Goal: Information Seeking & Learning: Find specific page/section

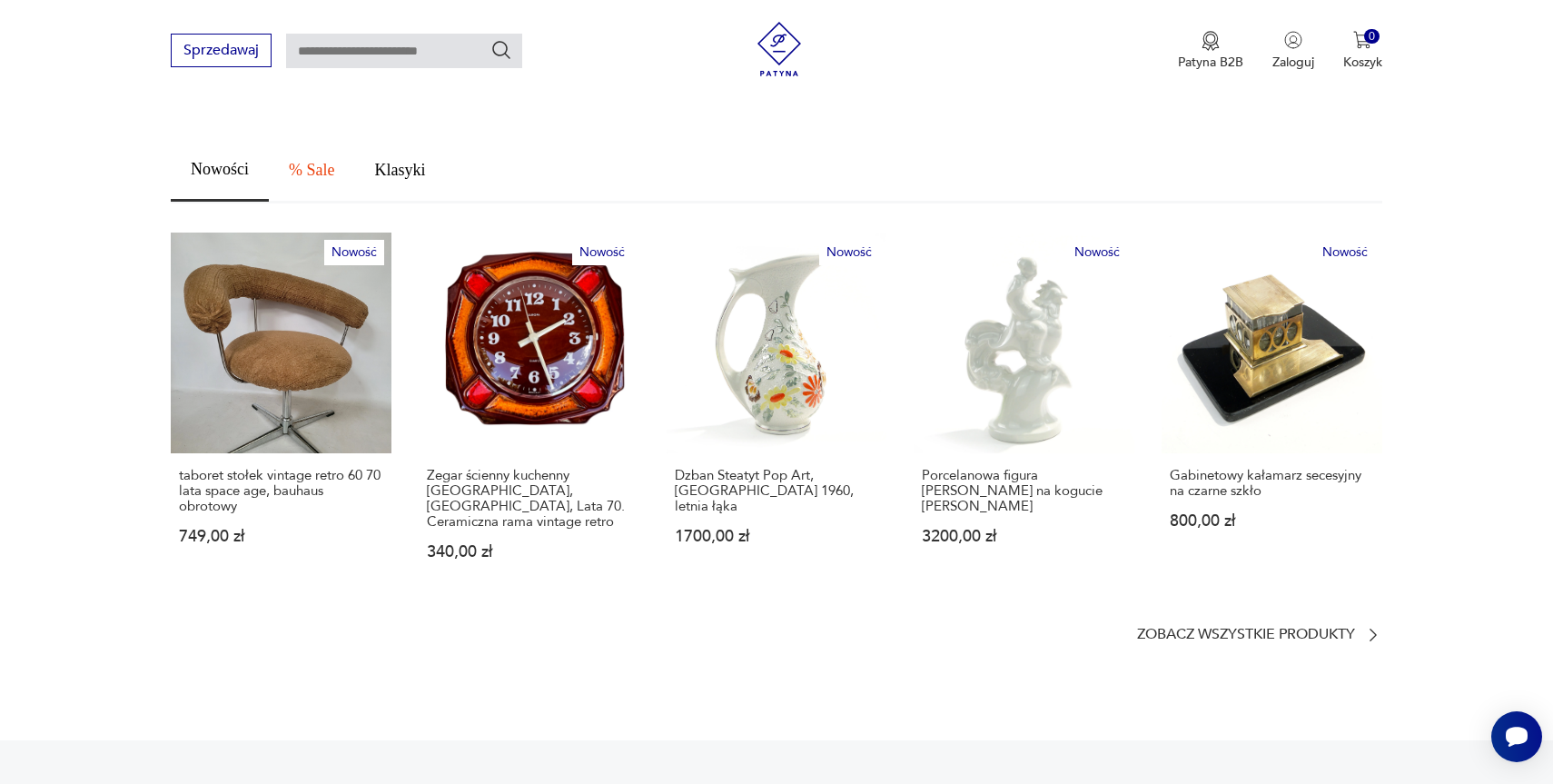
scroll to position [1019, 0]
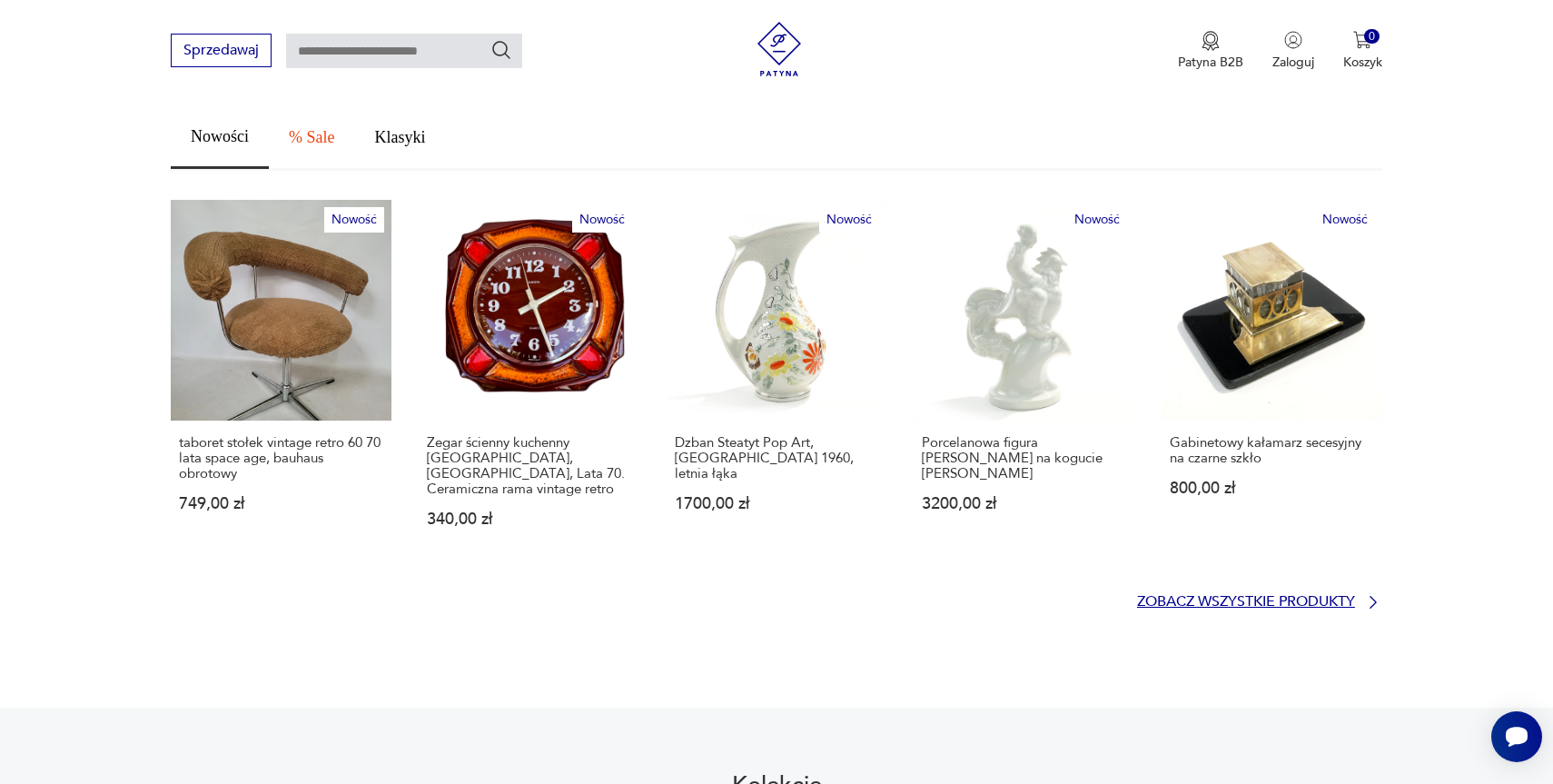
click at [1194, 596] on p "Zobacz wszystkie produkty" at bounding box center [1246, 601] width 218 height 12
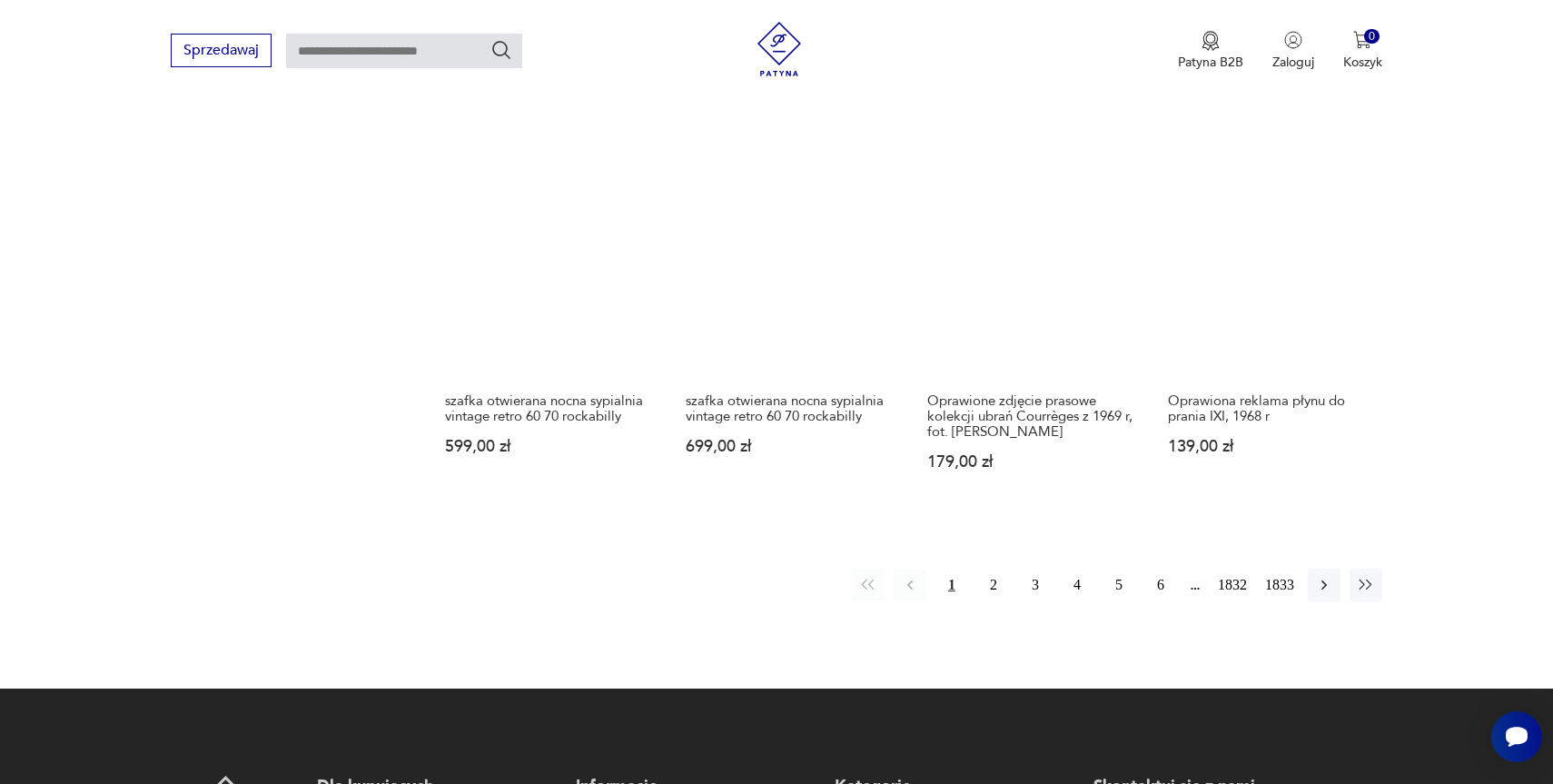
scroll to position [1568, 0]
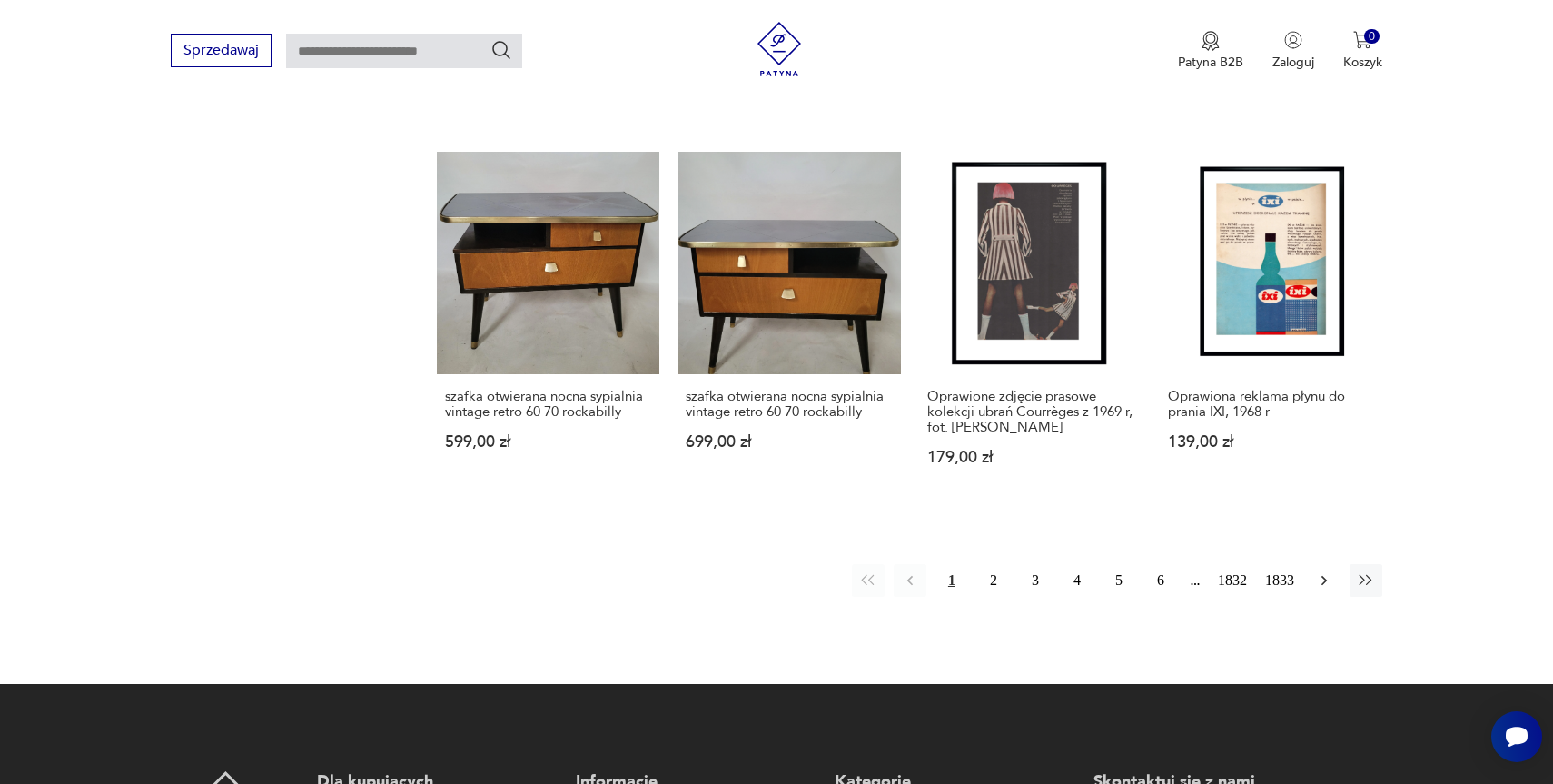
click at [1319, 571] on icon "button" at bounding box center [1324, 580] width 18 height 18
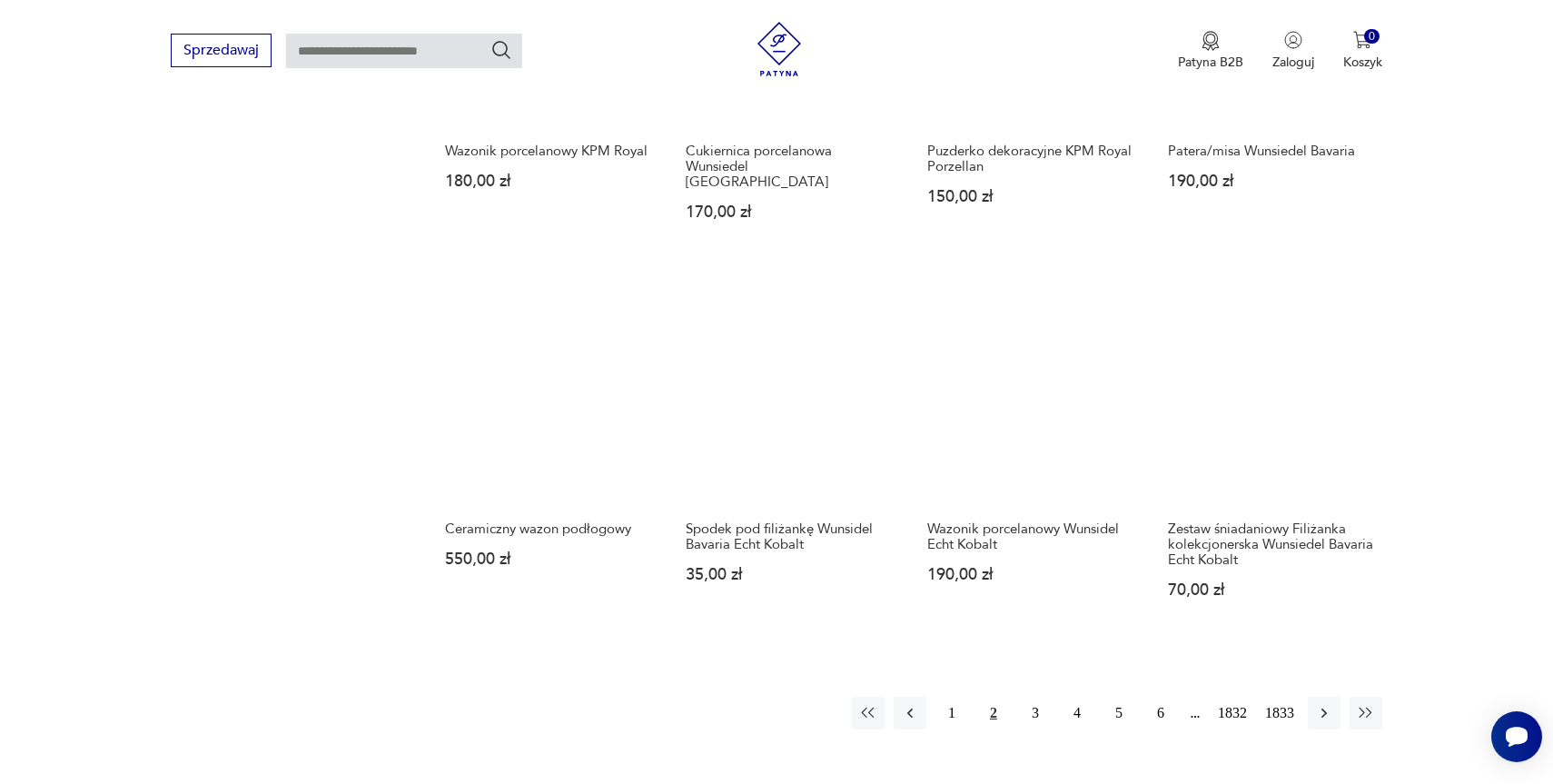
scroll to position [1485, 0]
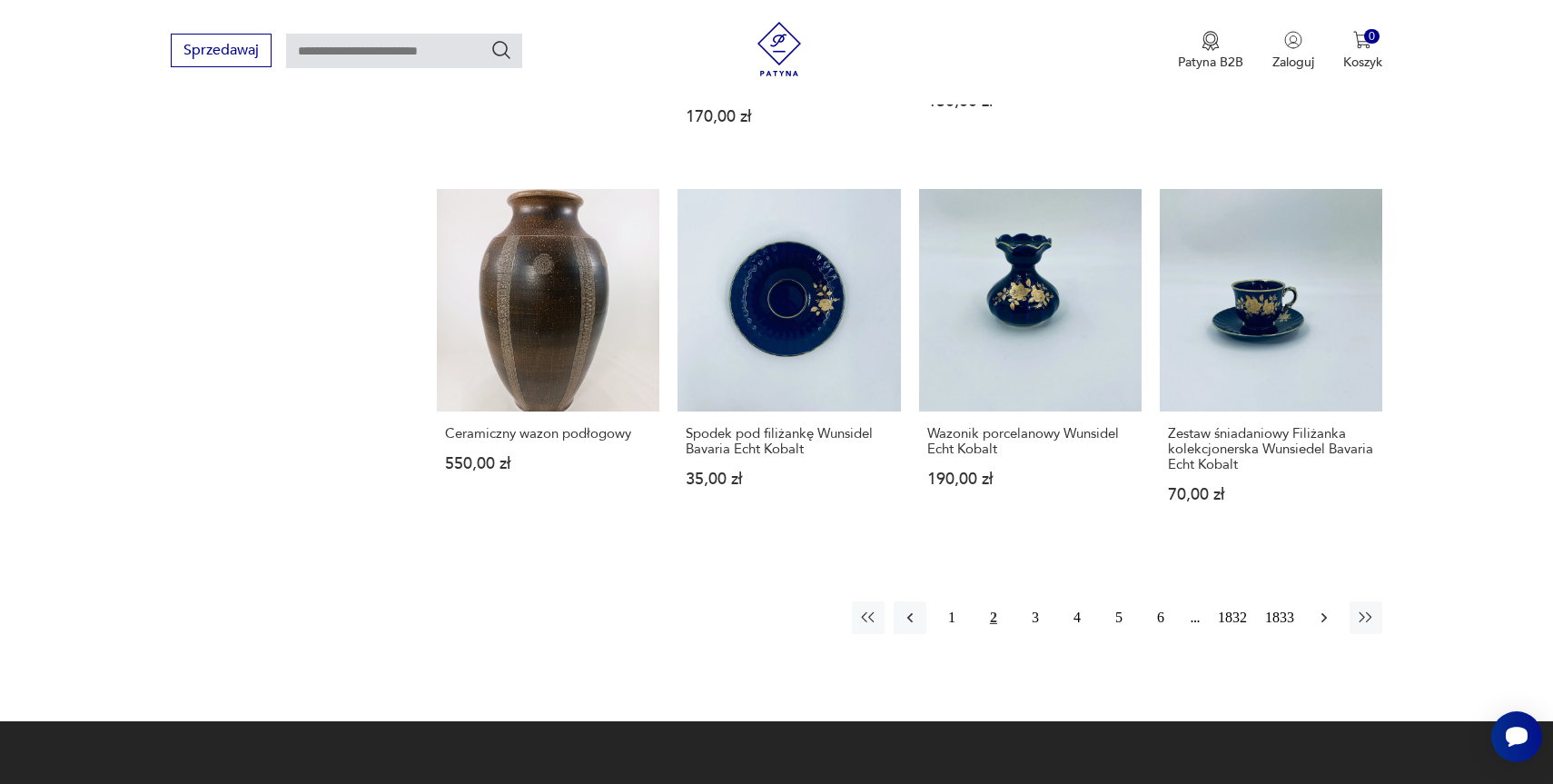
click at [1323, 627] on button "button" at bounding box center [1324, 618] width 33 height 33
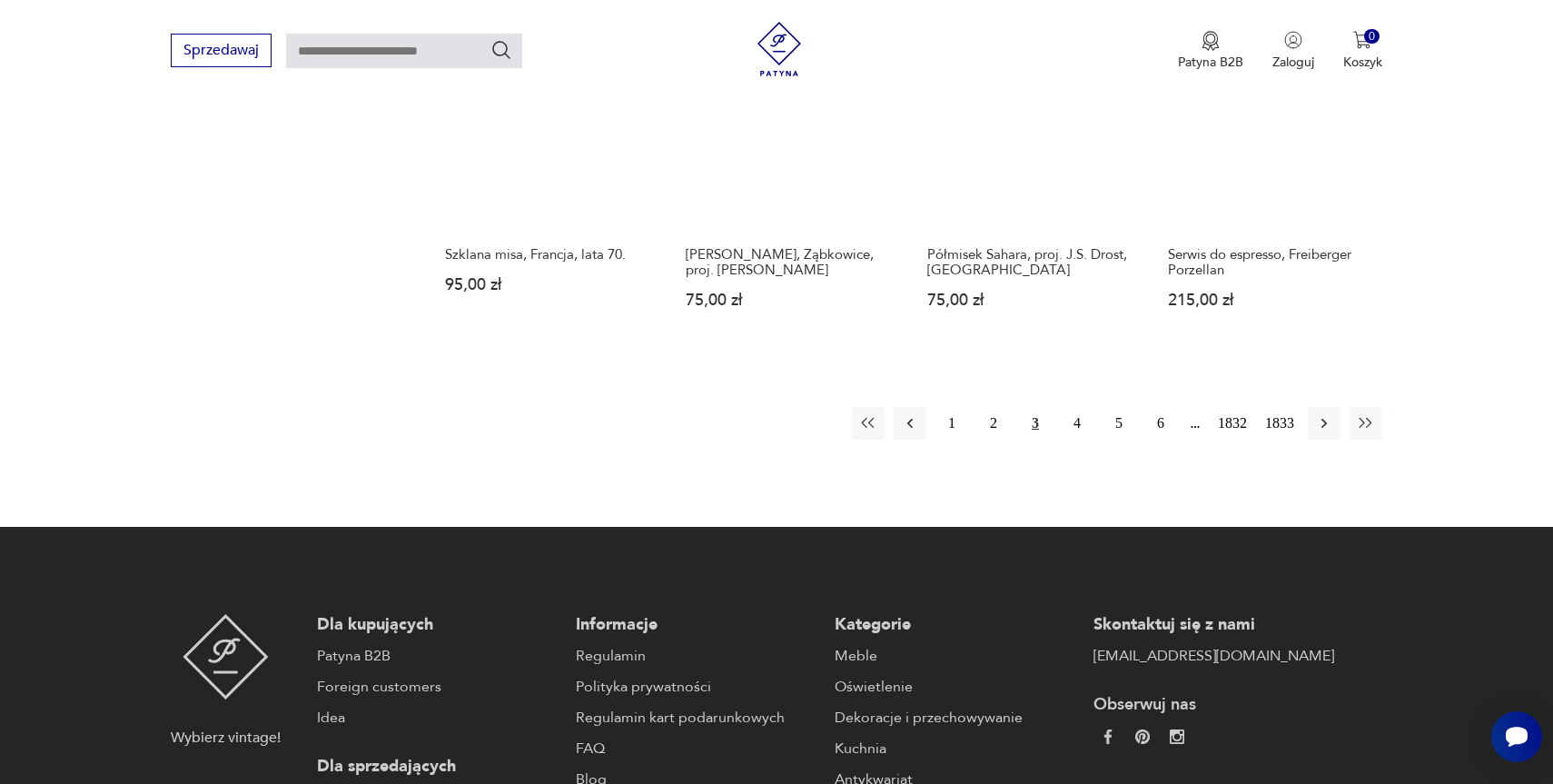
scroll to position [1668, 0]
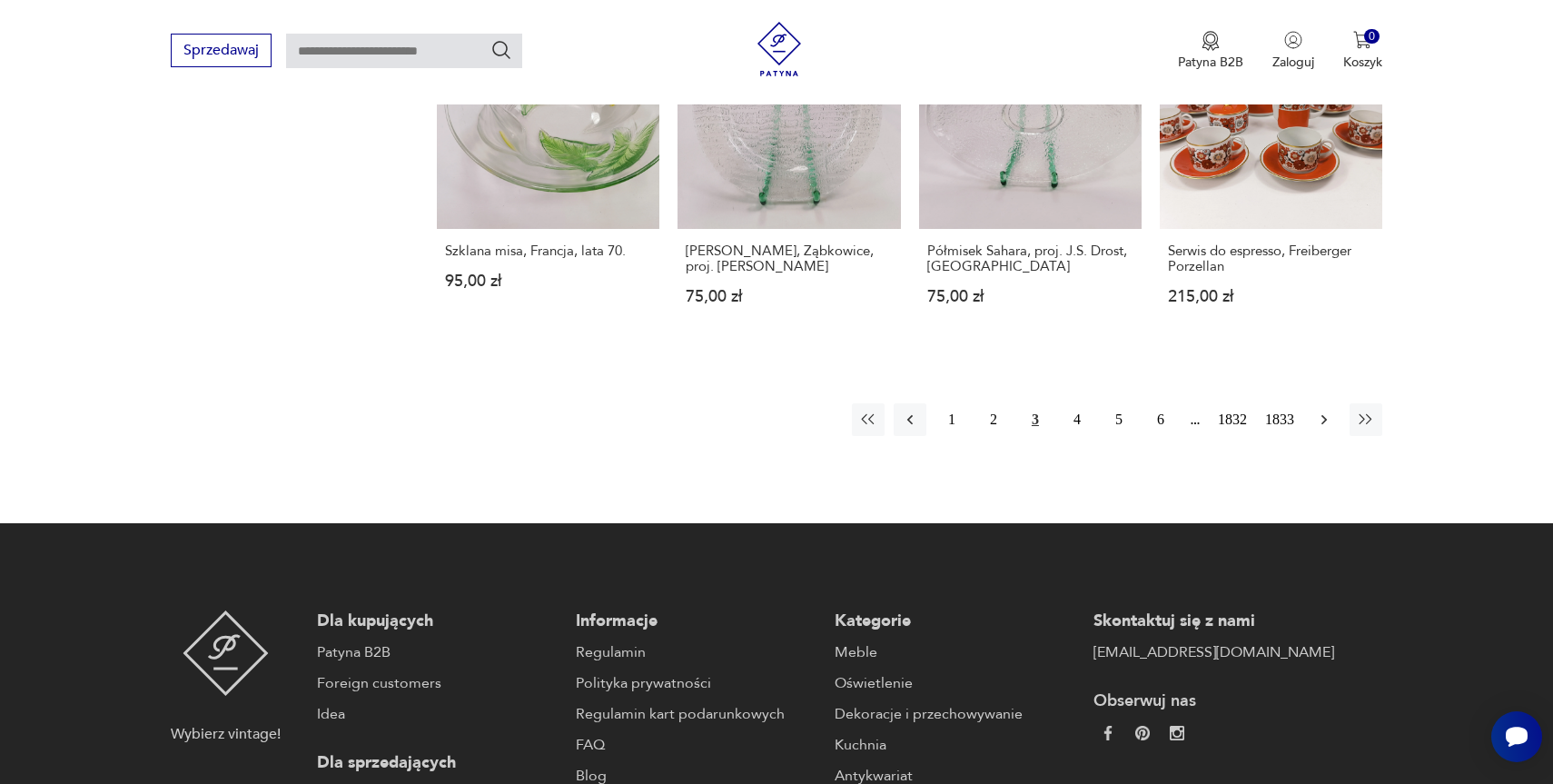
click at [1326, 423] on icon "button" at bounding box center [1324, 419] width 18 height 18
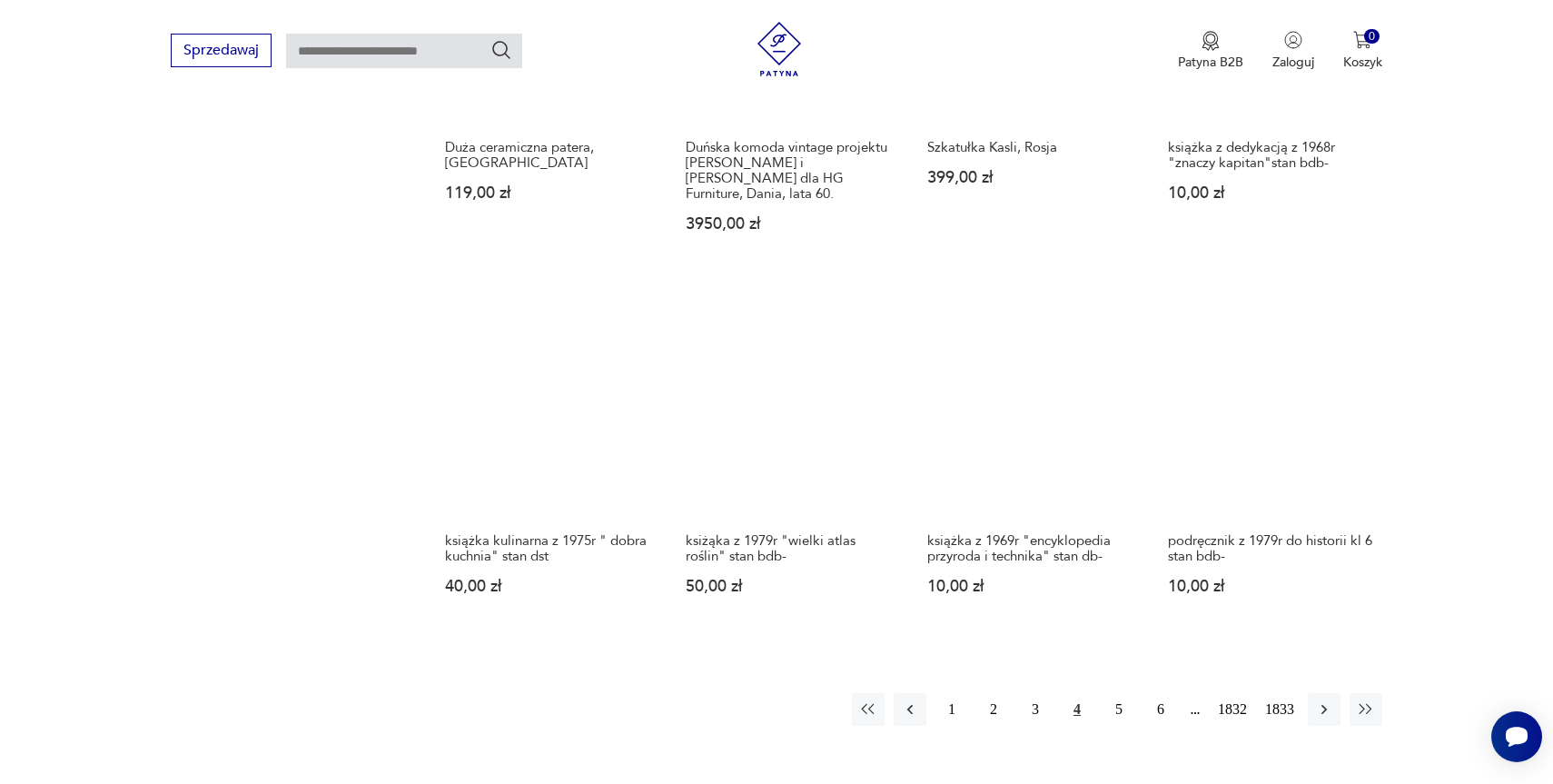
scroll to position [1471, 0]
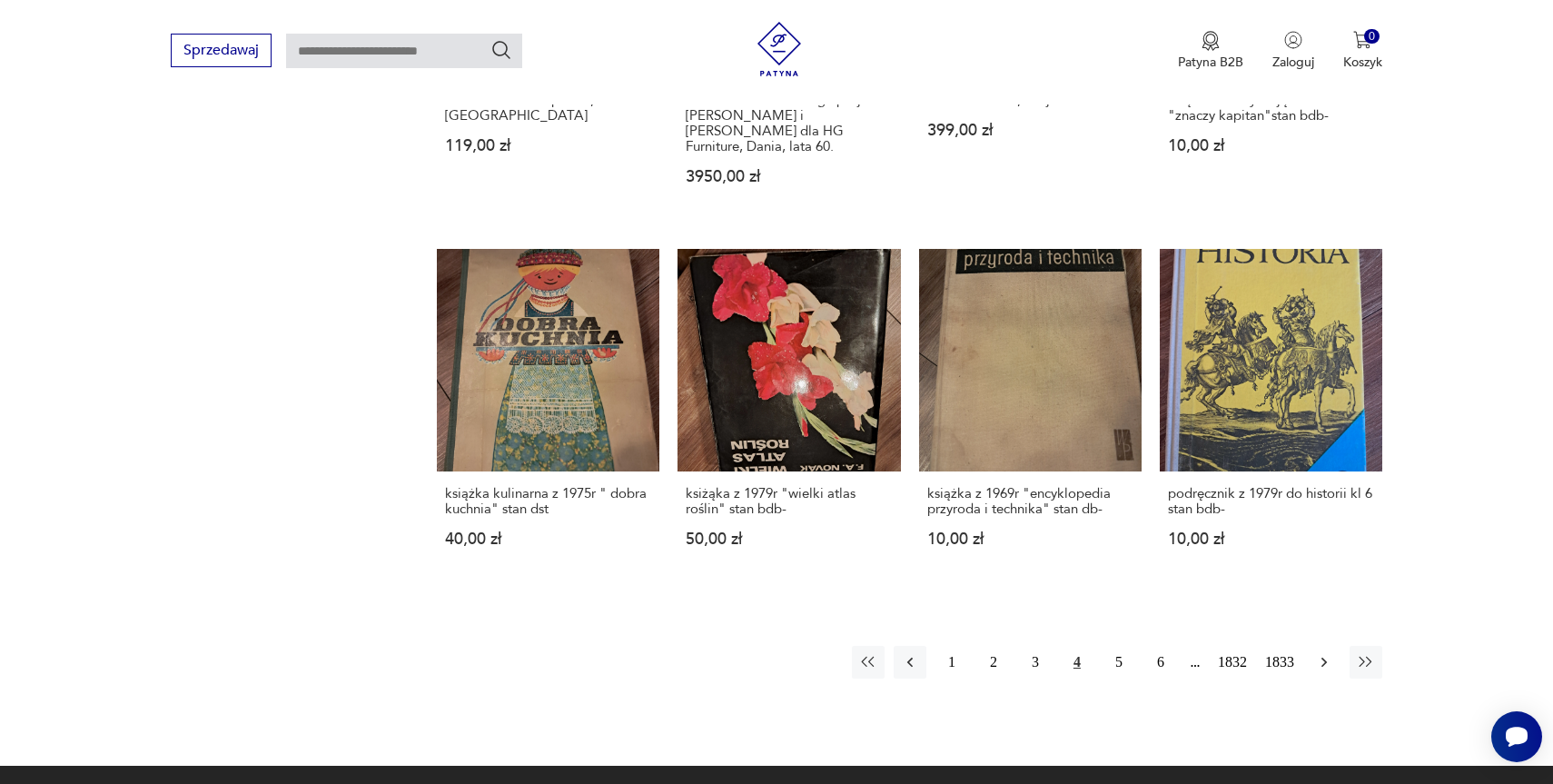
click at [1324, 662] on icon "button" at bounding box center [1324, 662] width 5 height 10
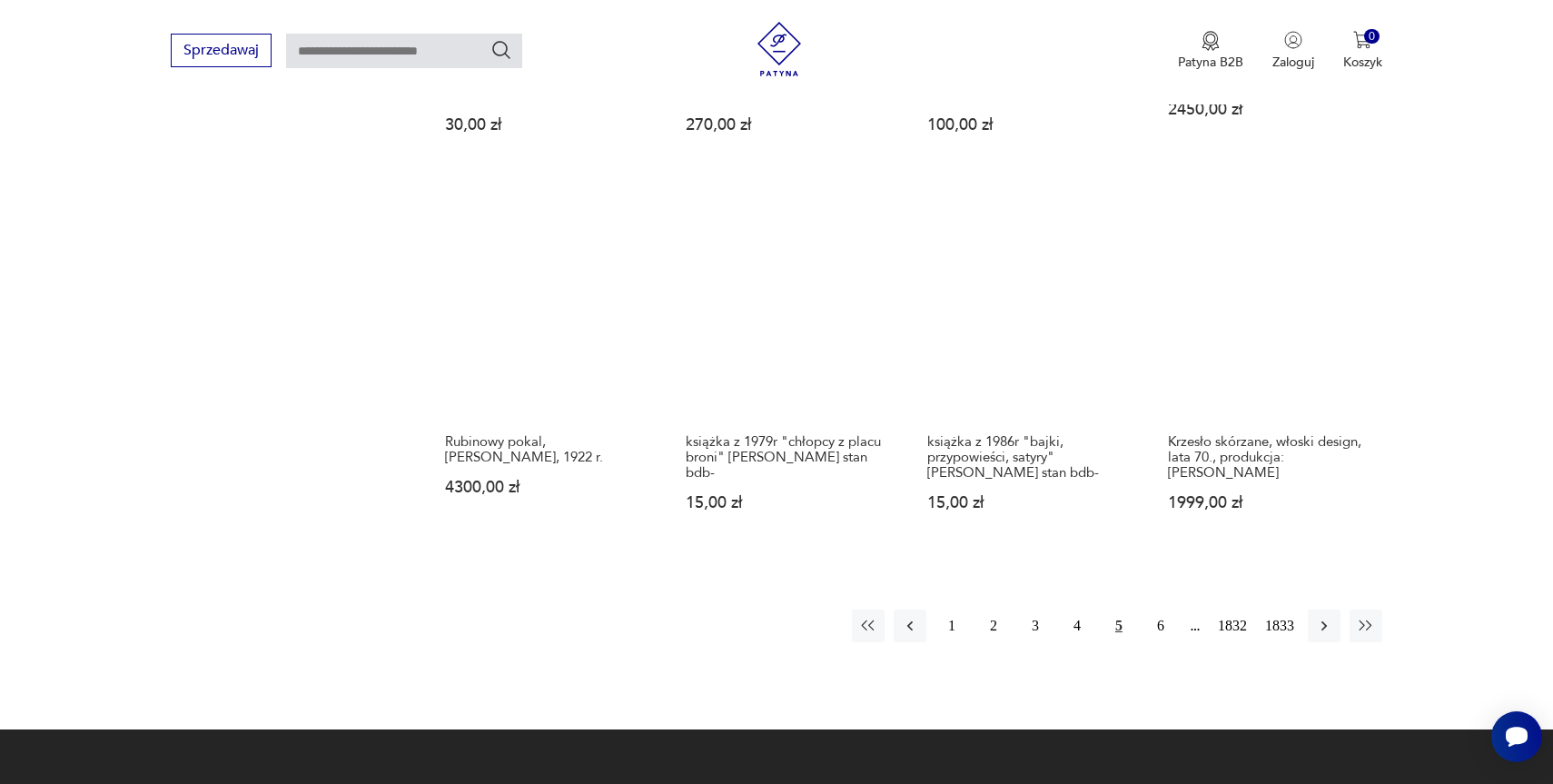
scroll to position [1515, 0]
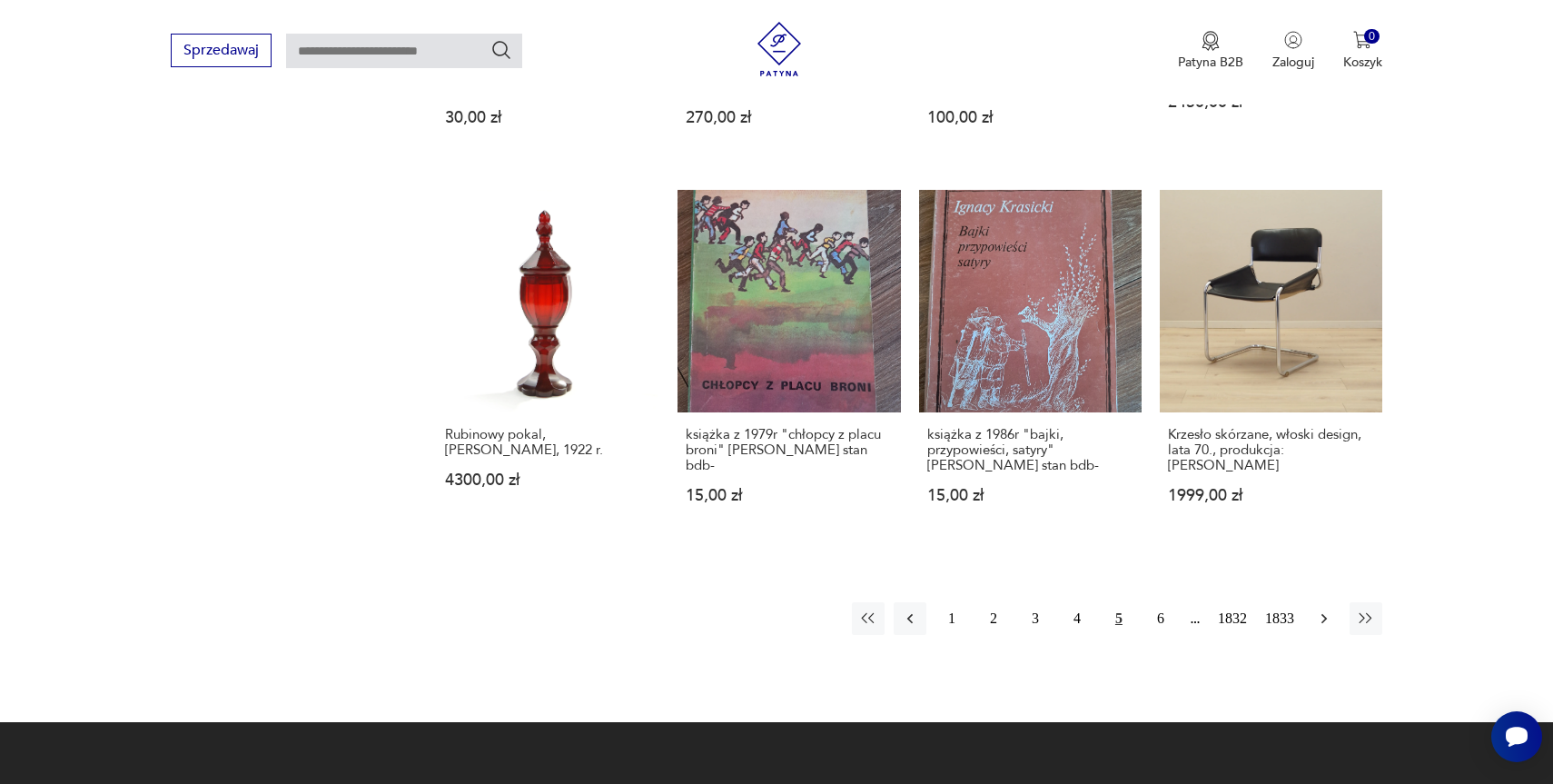
click at [1317, 609] on icon "button" at bounding box center [1324, 619] width 18 height 18
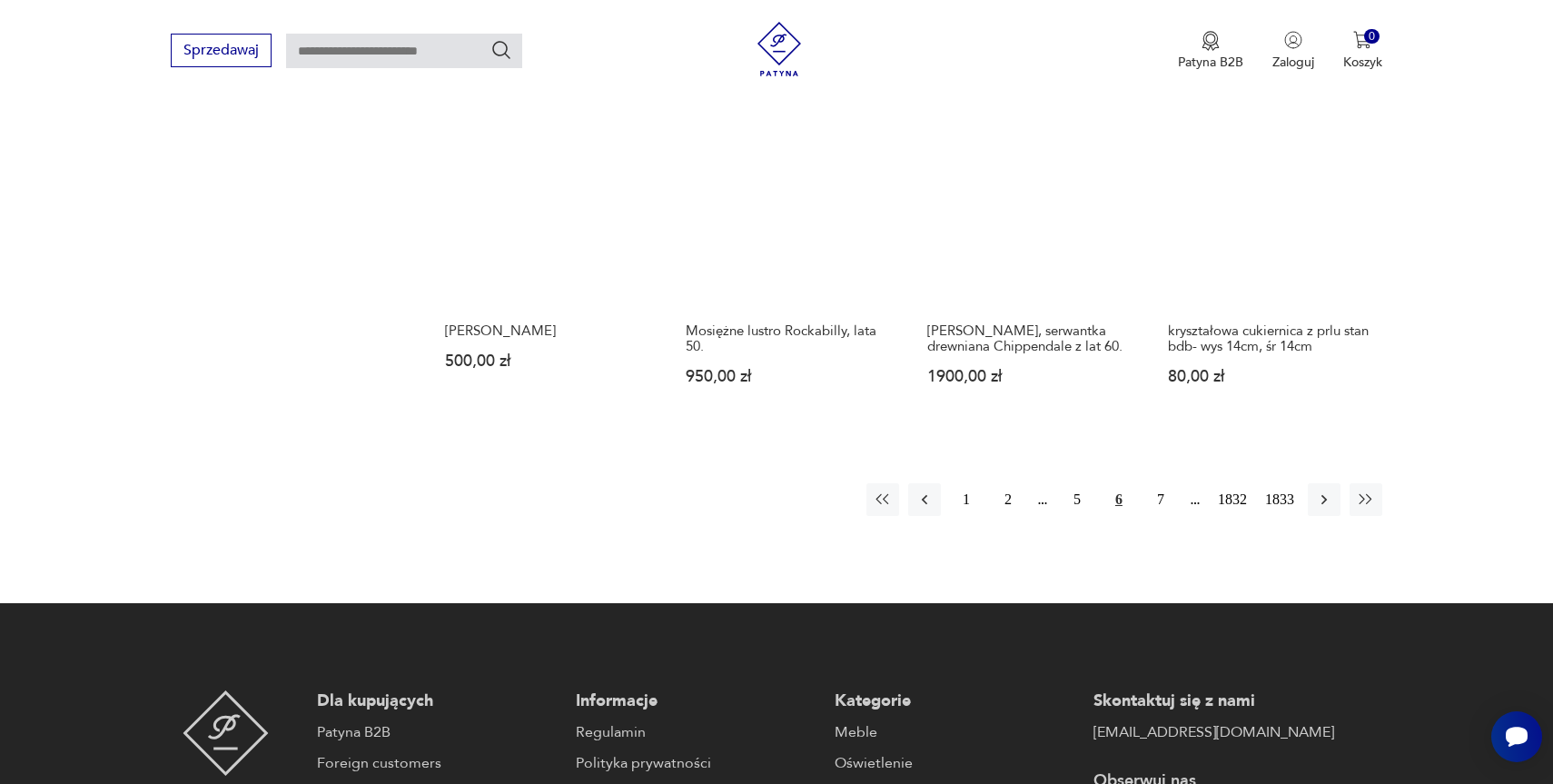
scroll to position [1509, 0]
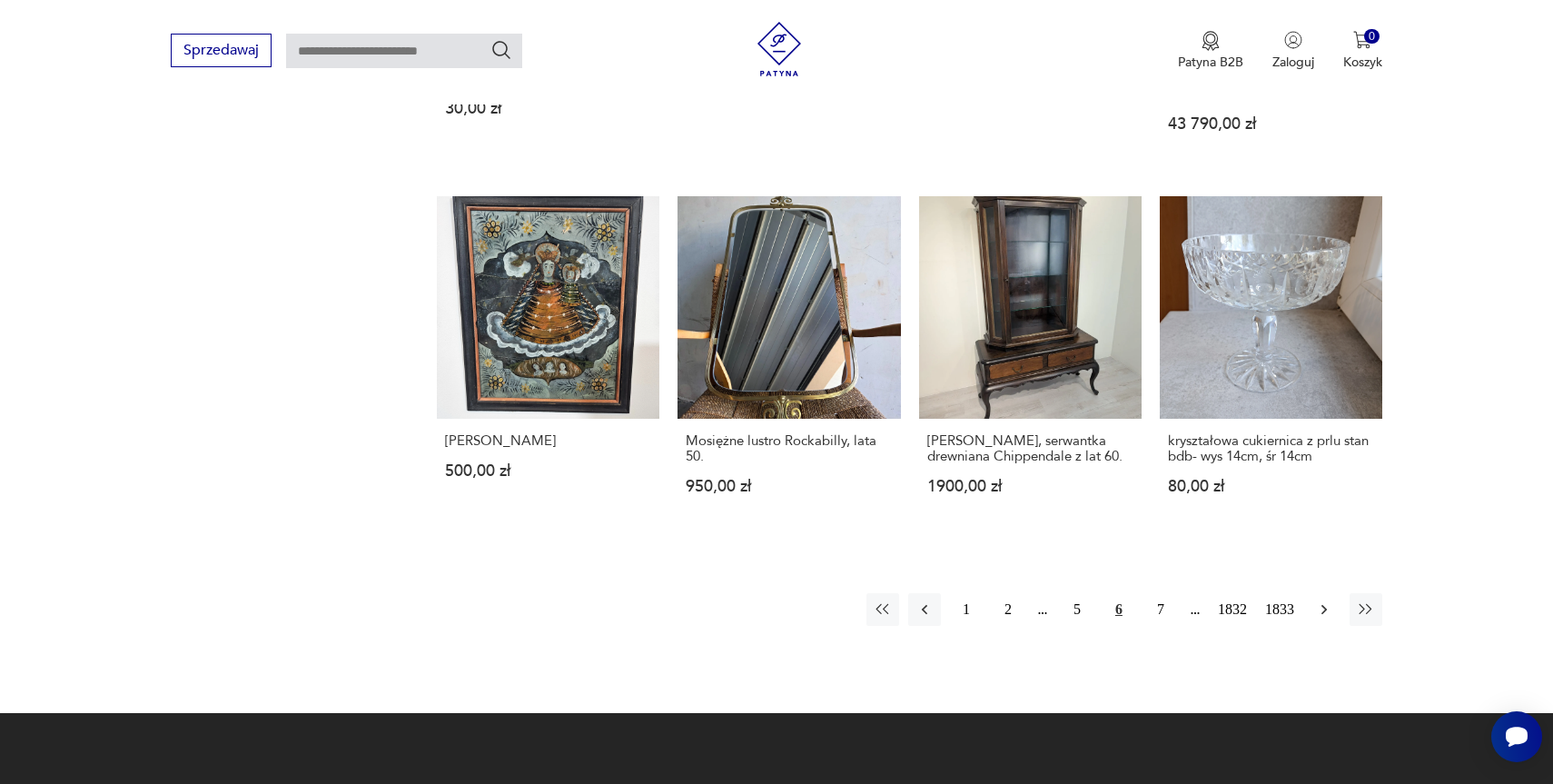
click at [1325, 605] on icon "button" at bounding box center [1324, 609] width 5 height 10
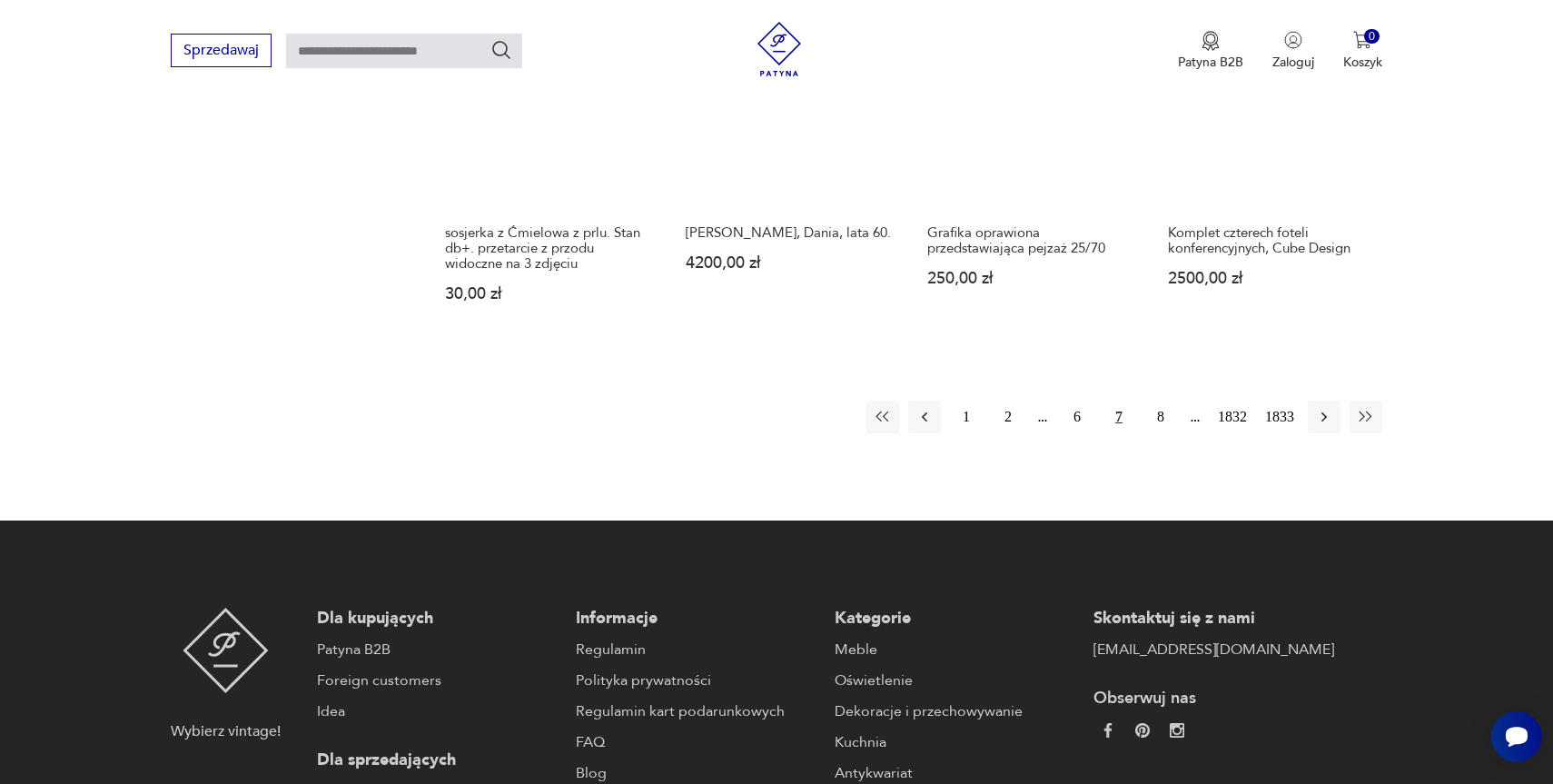
scroll to position [1754, 0]
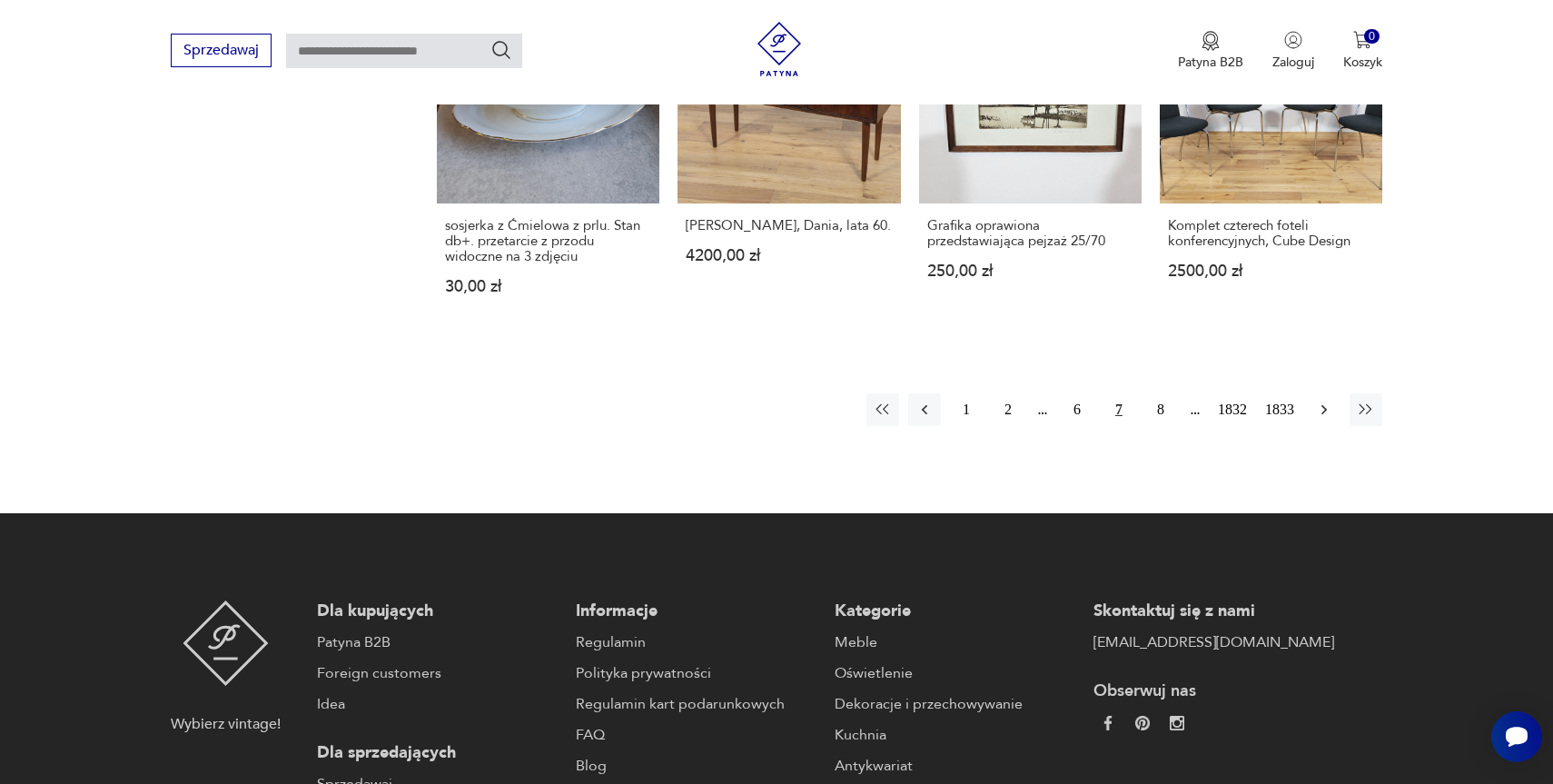
click at [1321, 400] on icon "button" at bounding box center [1324, 409] width 18 height 18
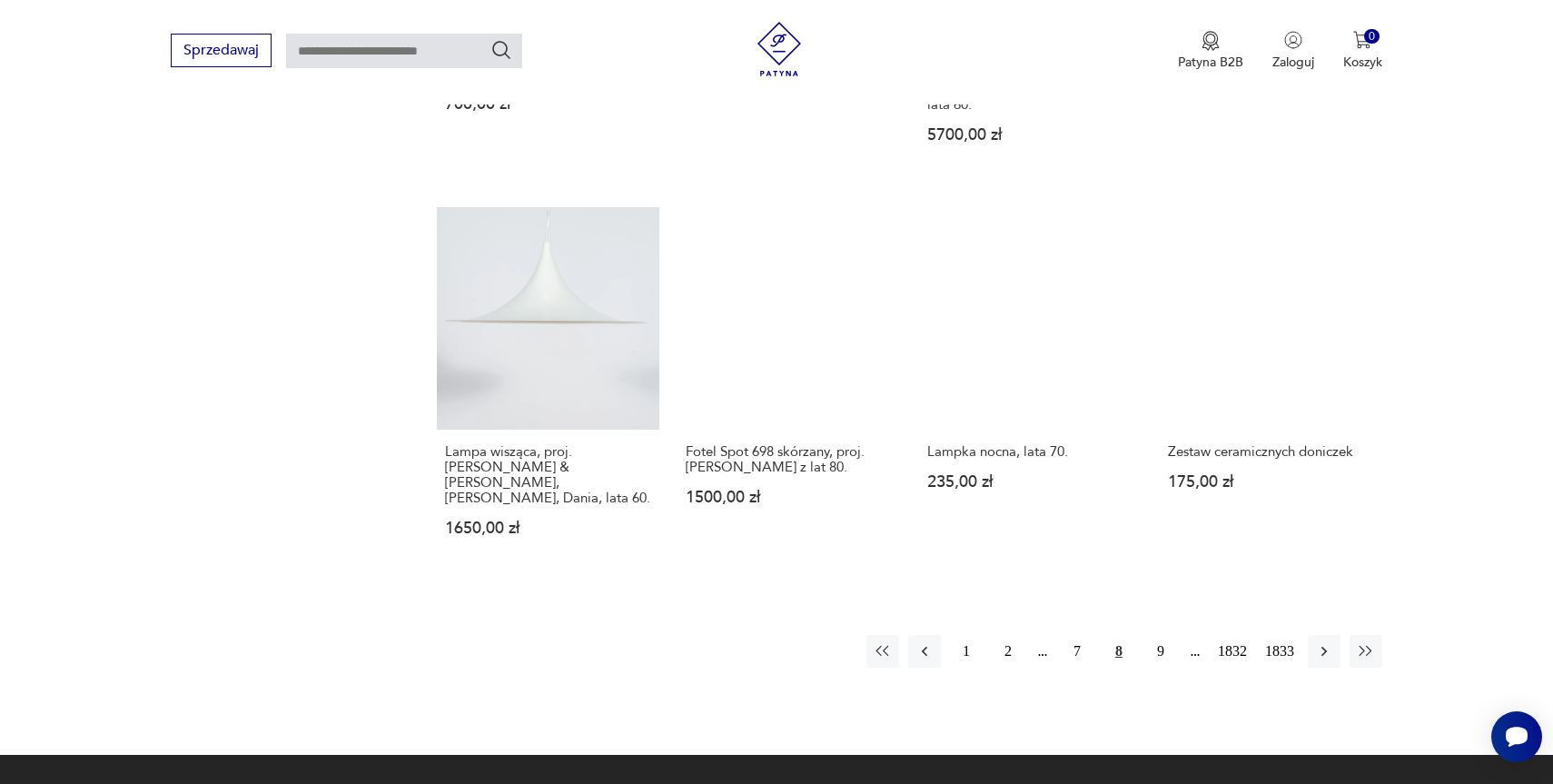
scroll to position [1539, 0]
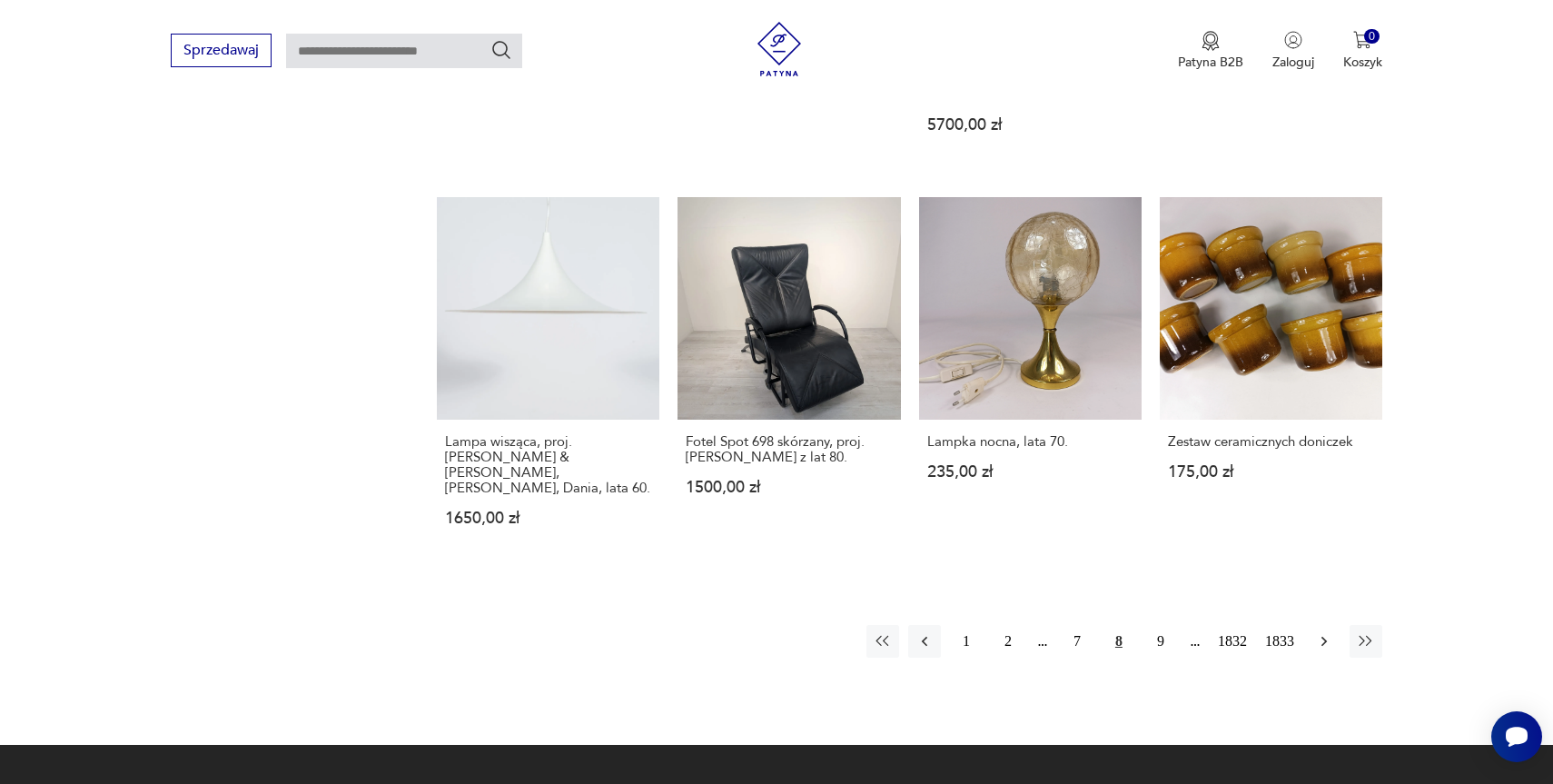
click at [1325, 637] on icon "button" at bounding box center [1324, 641] width 5 height 10
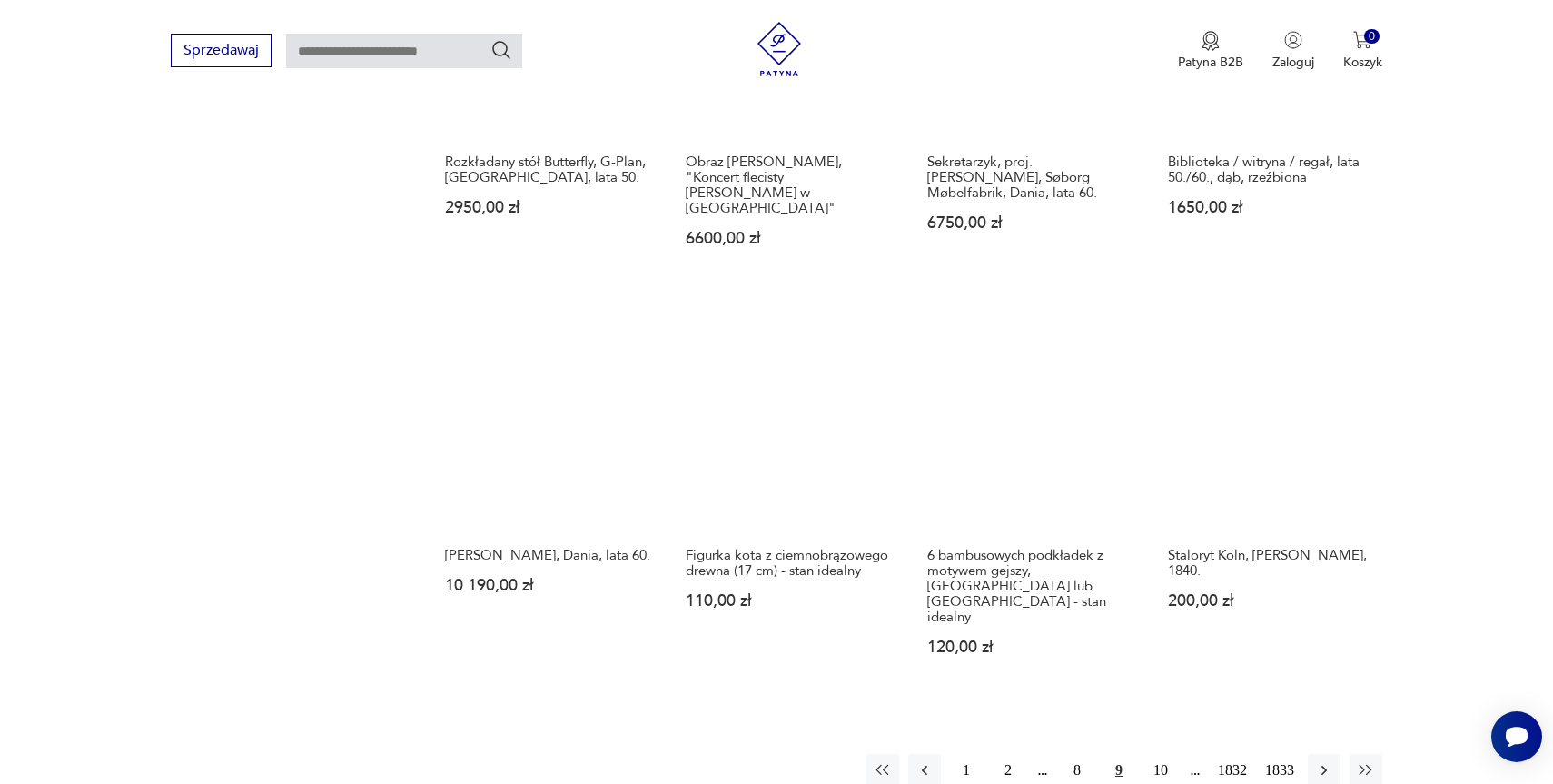
scroll to position [1448, 0]
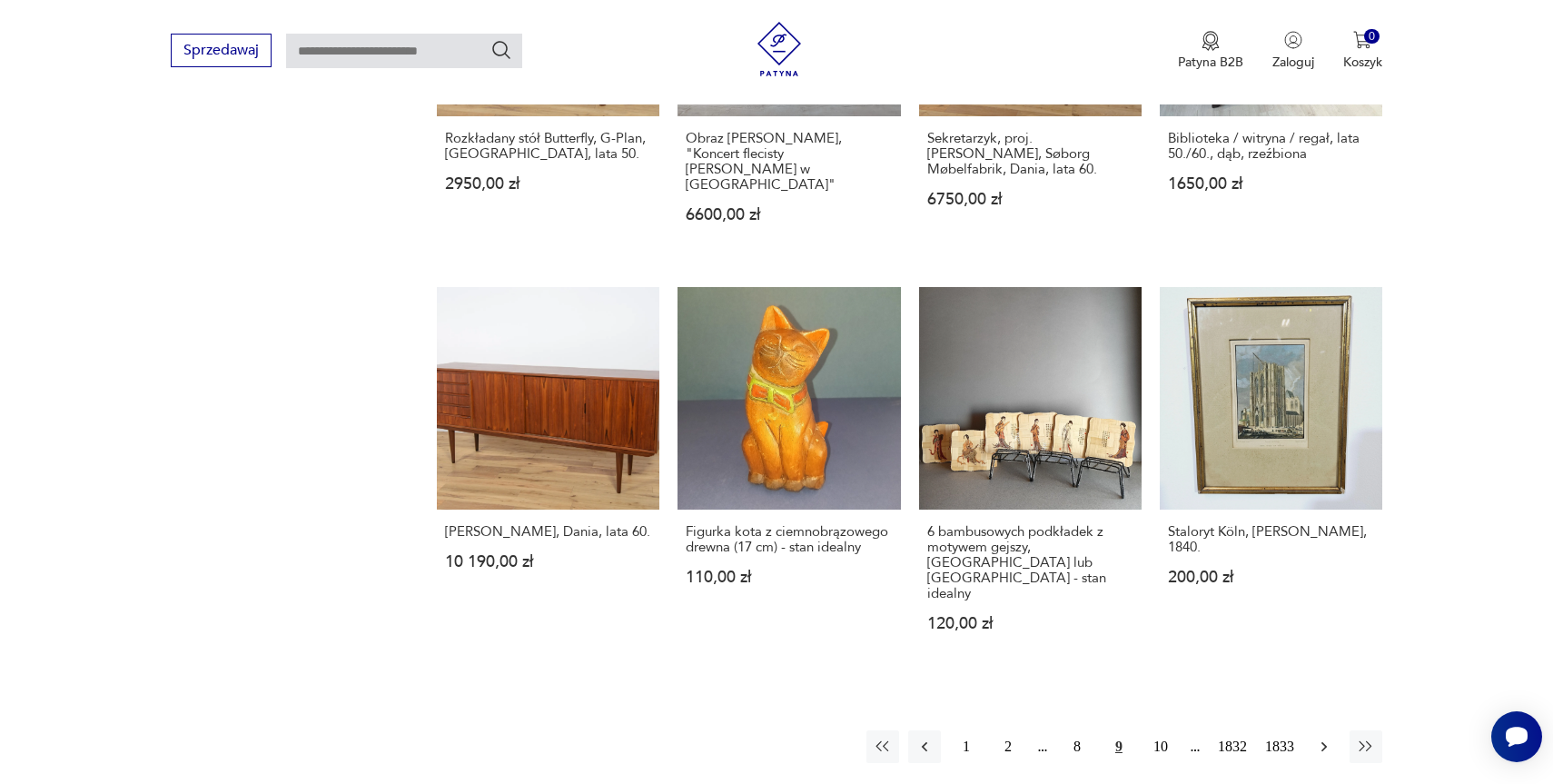
click at [1324, 737] on icon "button" at bounding box center [1324, 747] width 18 height 18
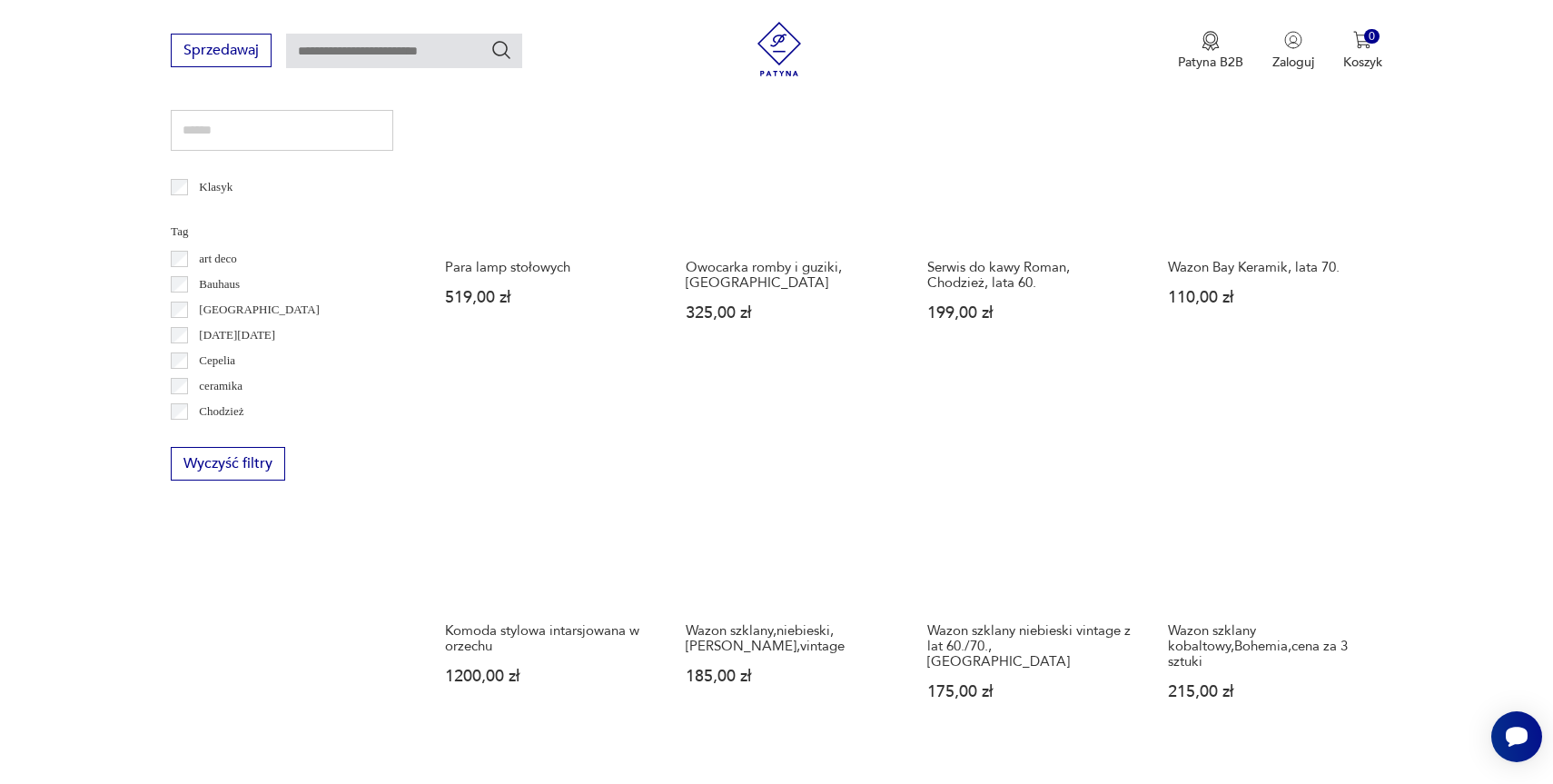
scroll to position [920, 0]
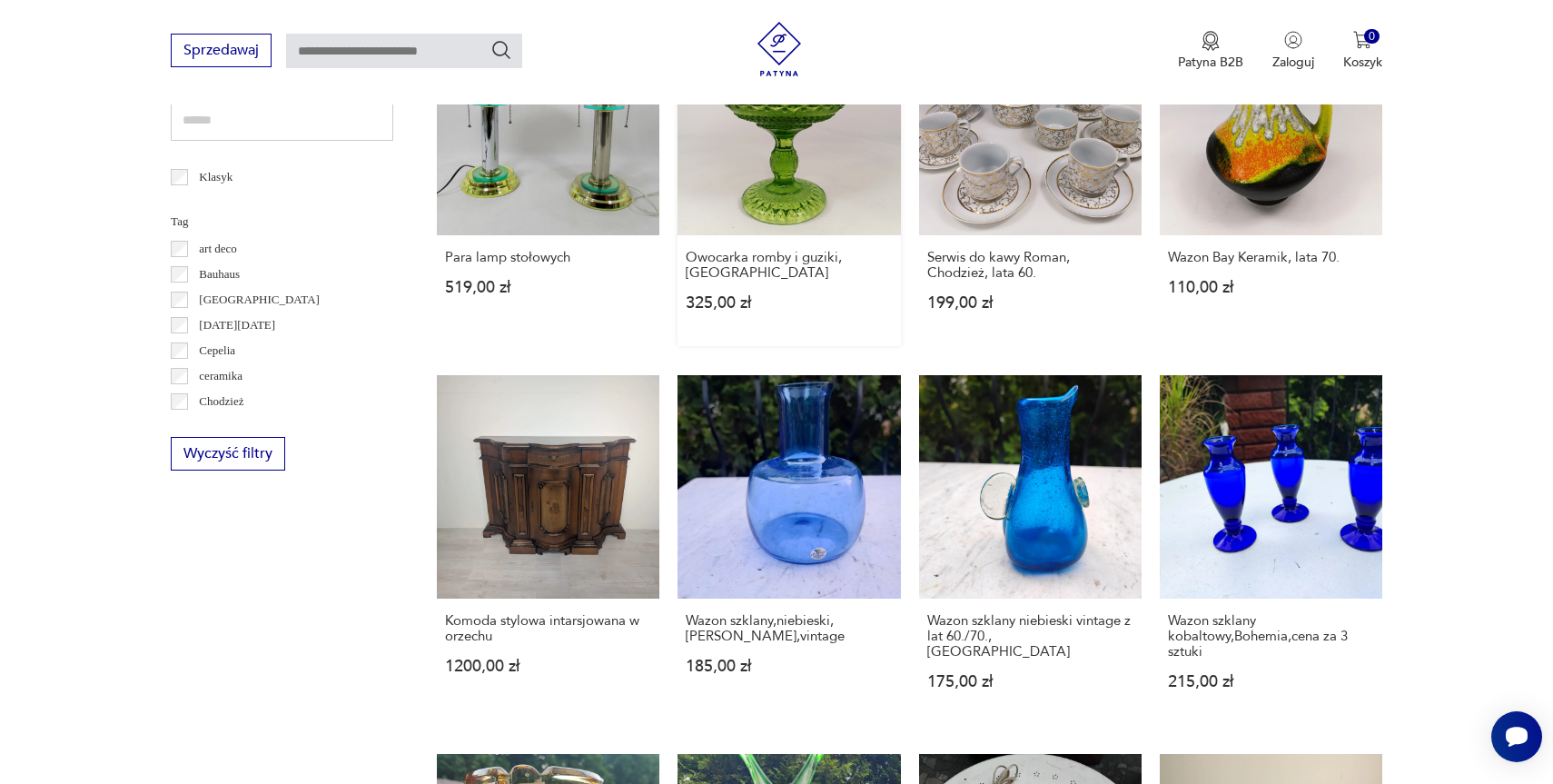
click at [797, 167] on link "Owocarka romby i guziki, Ząbkowice 325,00 zł" at bounding box center [788, 179] width 222 height 334
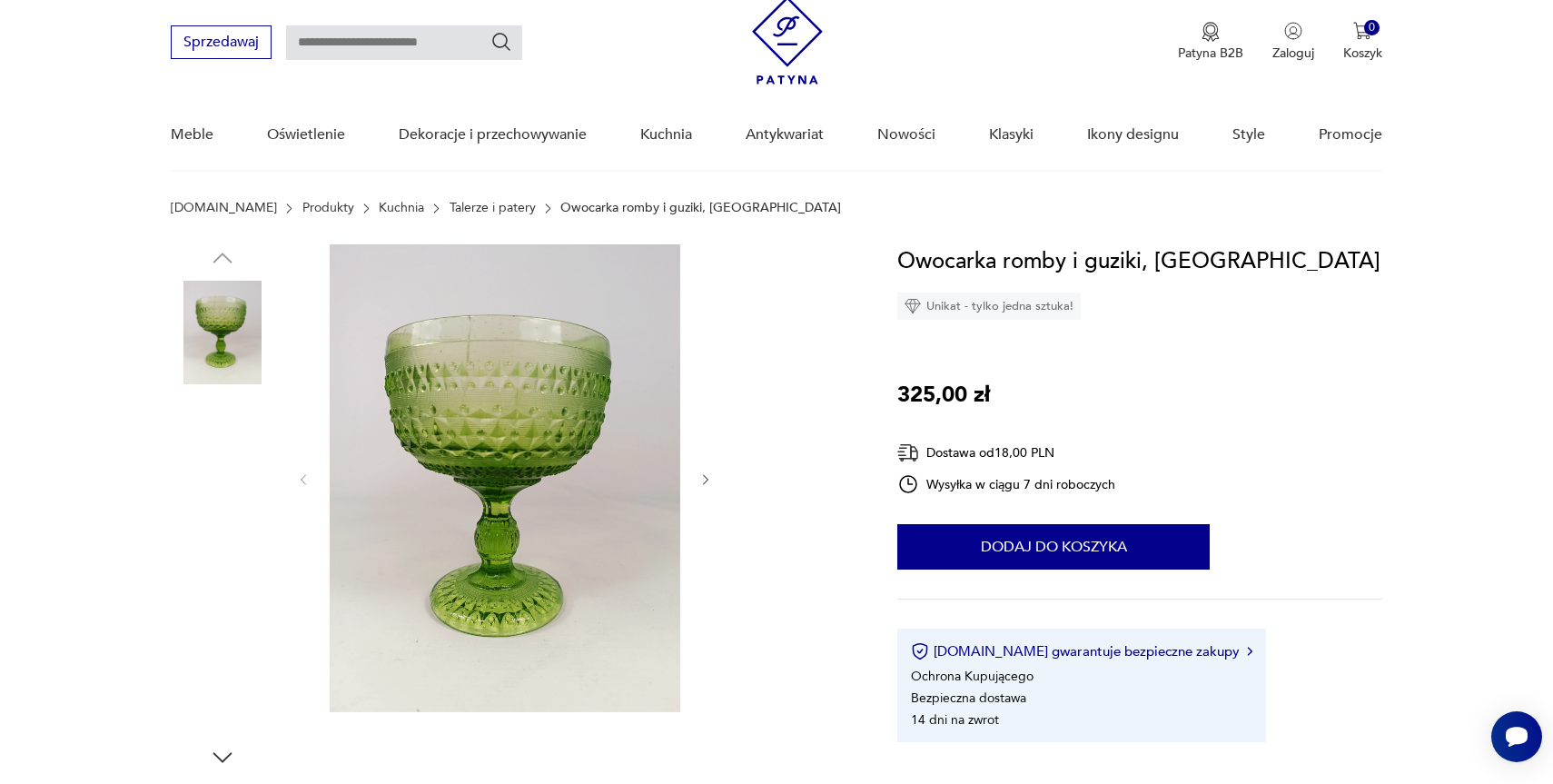
scroll to position [57, 0]
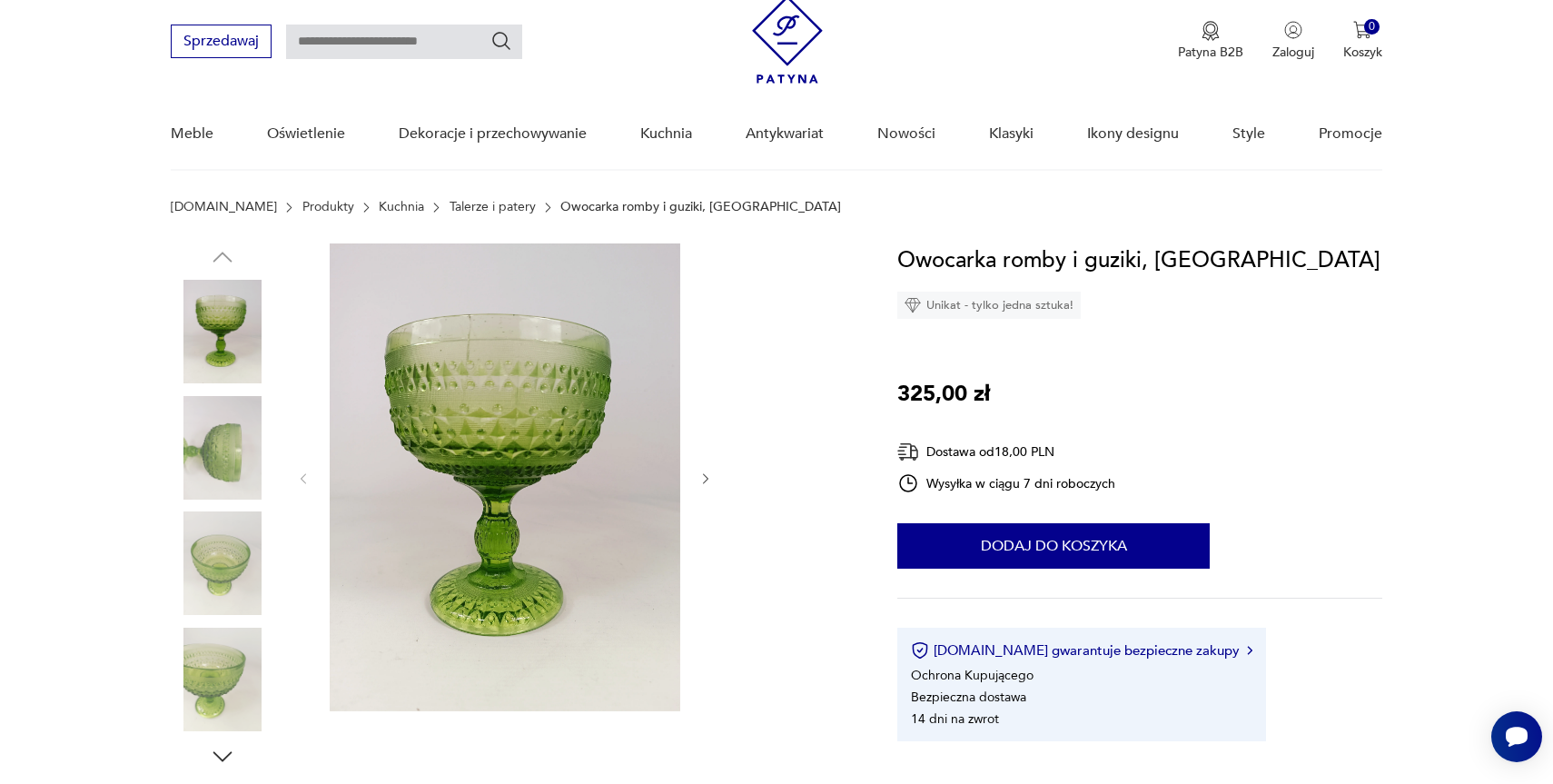
click at [230, 450] on img at bounding box center [222, 447] width 103 height 103
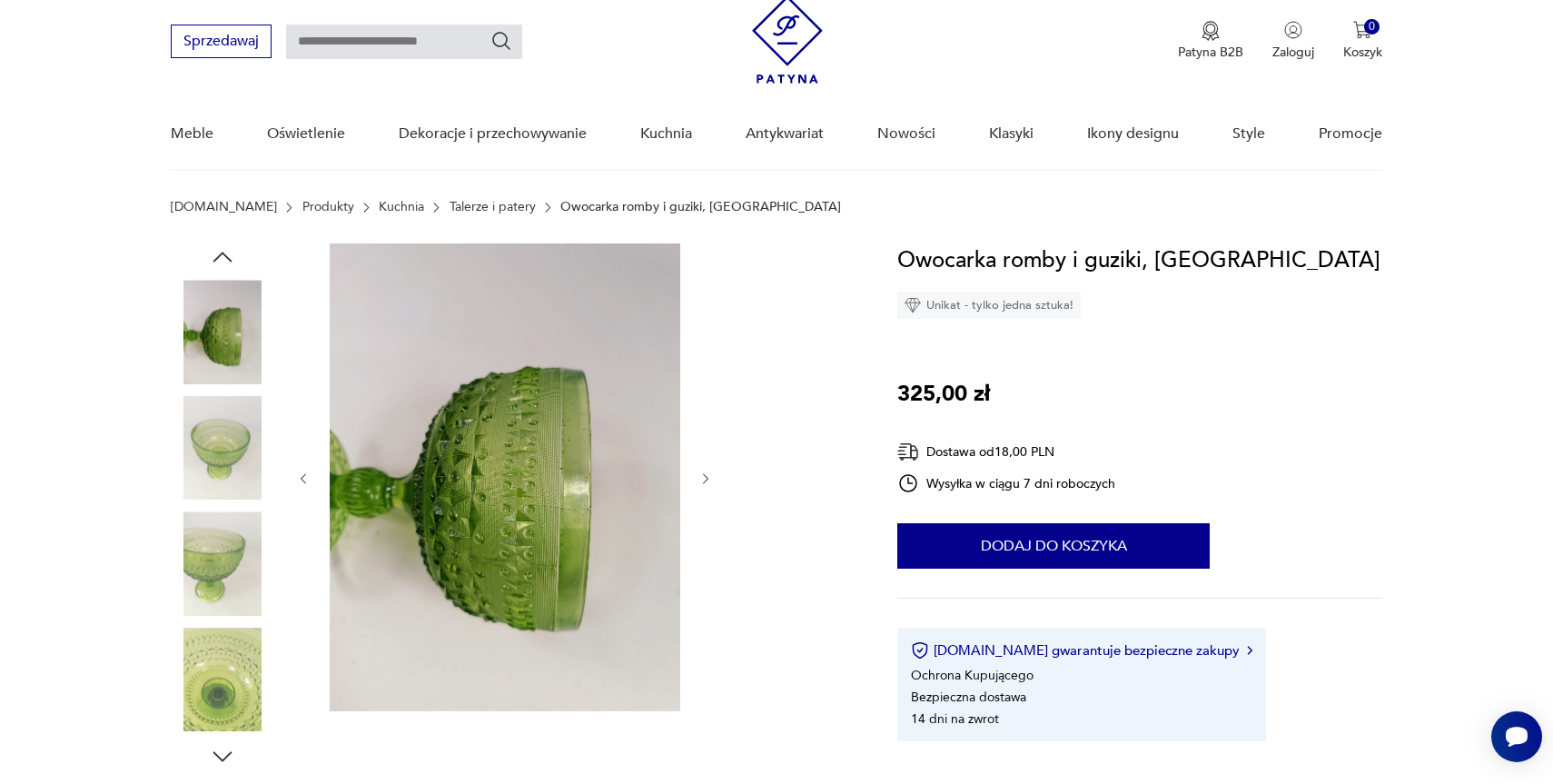
click at [222, 475] on img at bounding box center [222, 447] width 103 height 103
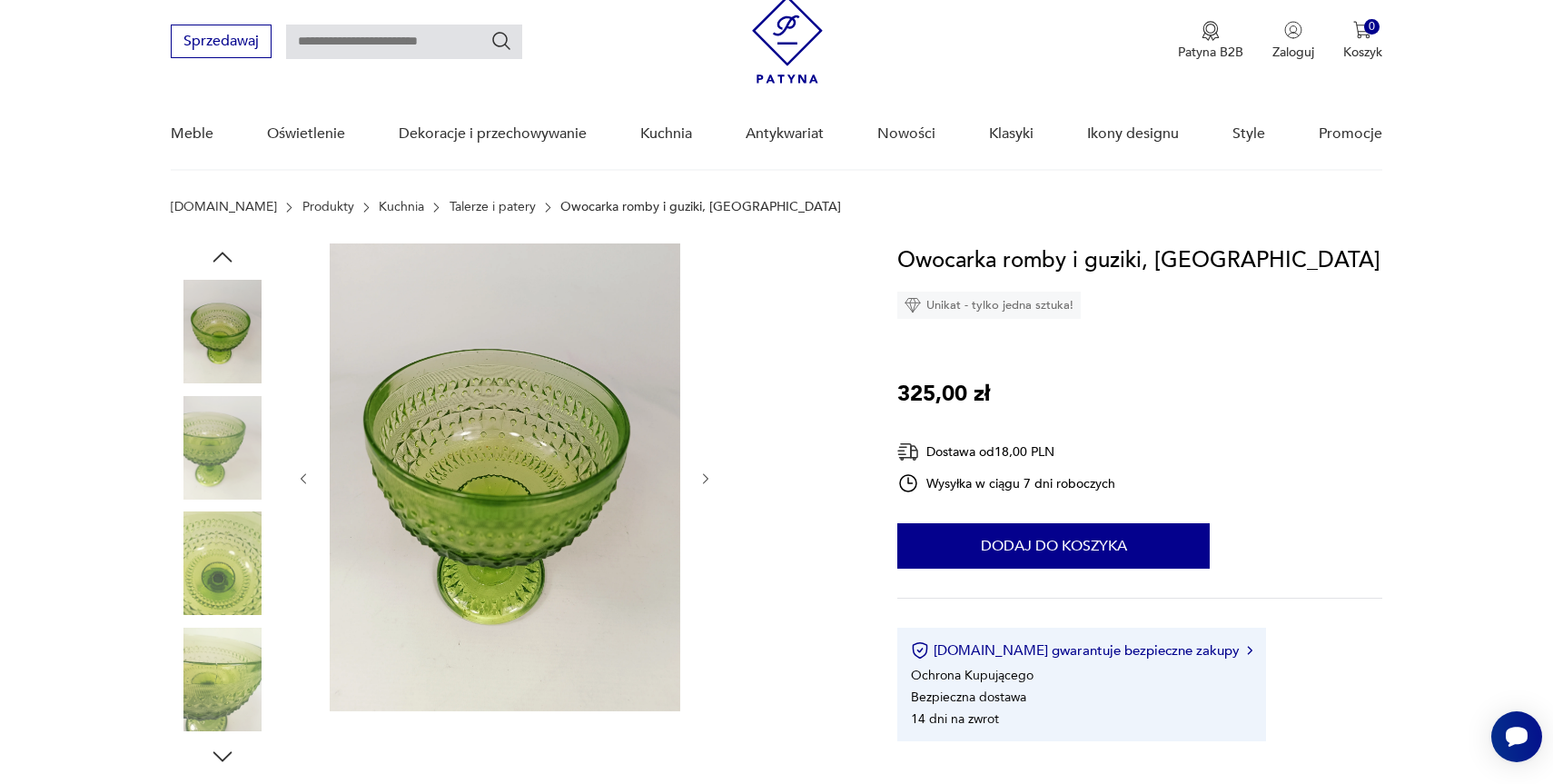
click at [213, 474] on img at bounding box center [222, 447] width 103 height 103
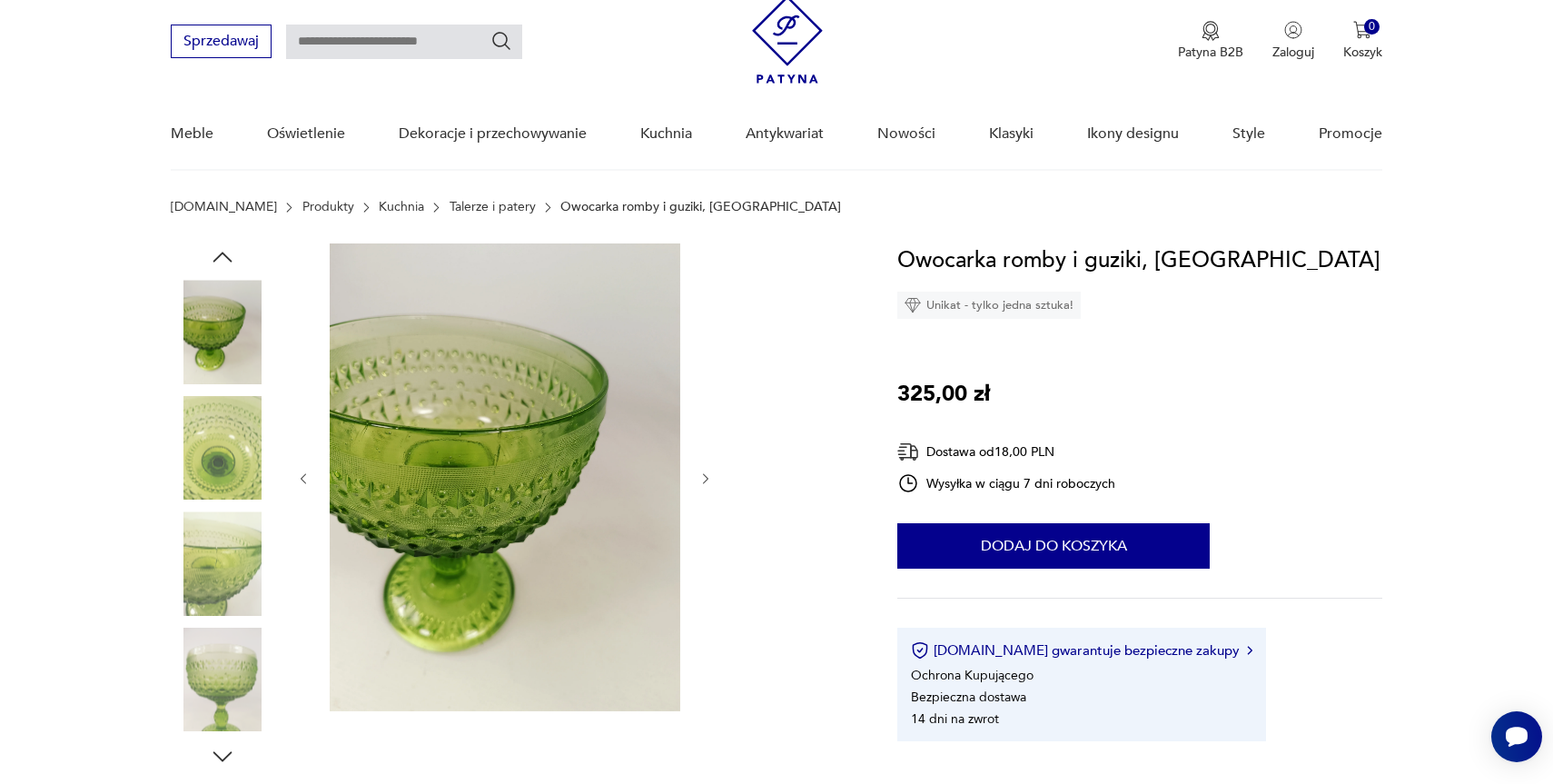
click at [211, 493] on img at bounding box center [222, 447] width 103 height 103
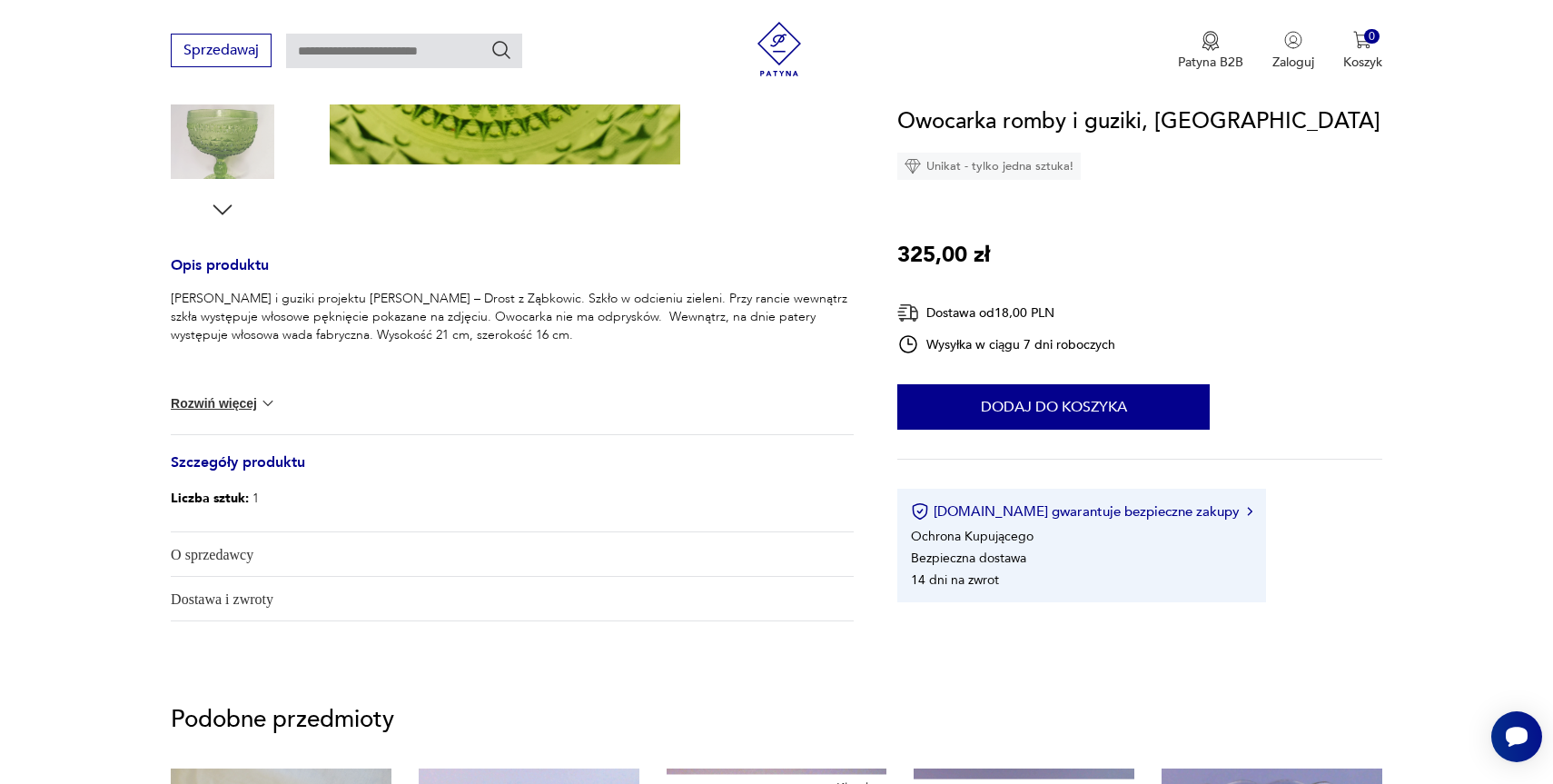
scroll to position [0, 0]
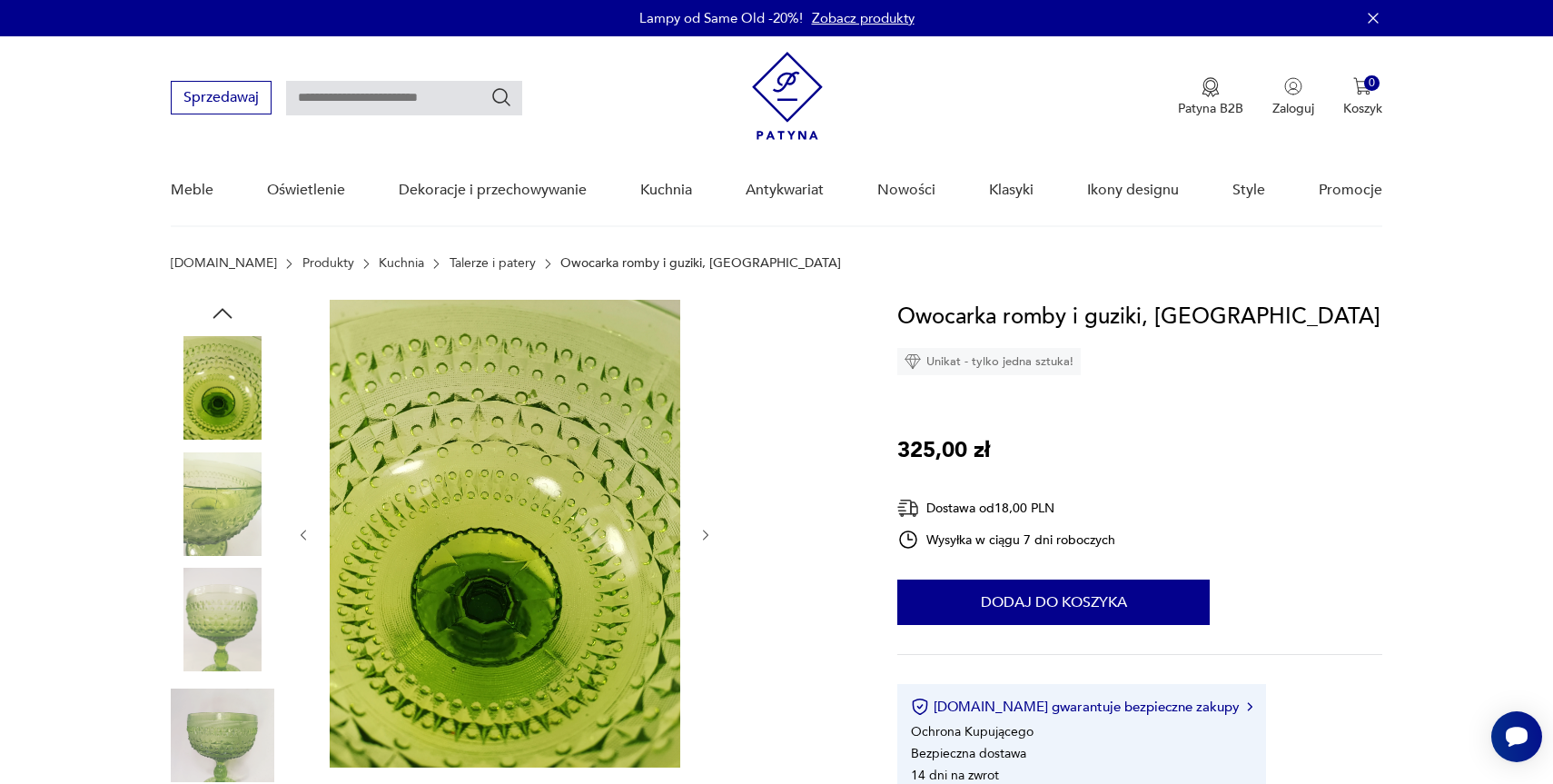
click at [388, 103] on input "text" at bounding box center [404, 98] width 236 height 35
type input "**********"
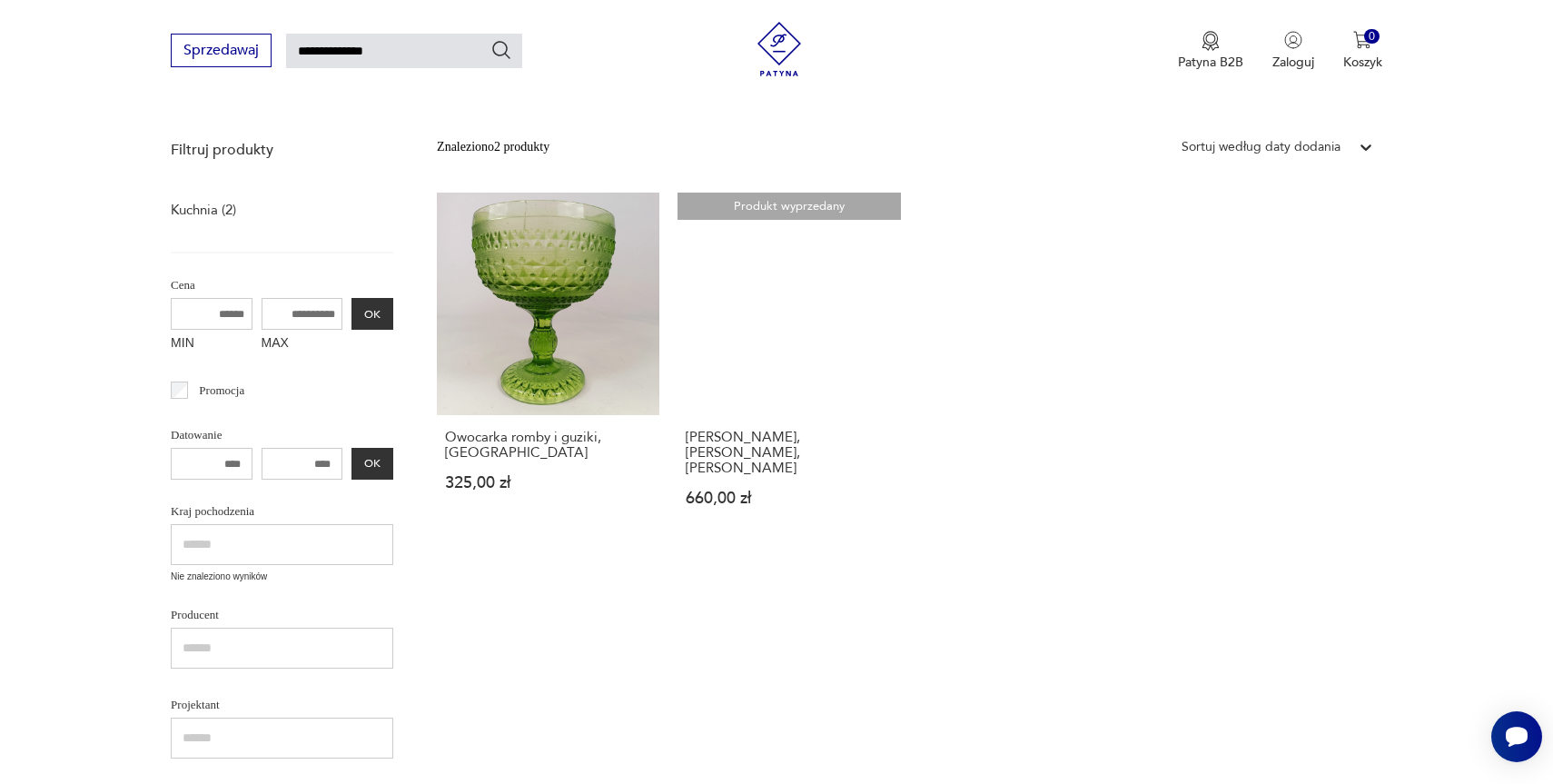
scroll to position [198, 0]
